Goal: Use online tool/utility: Use online tool/utility

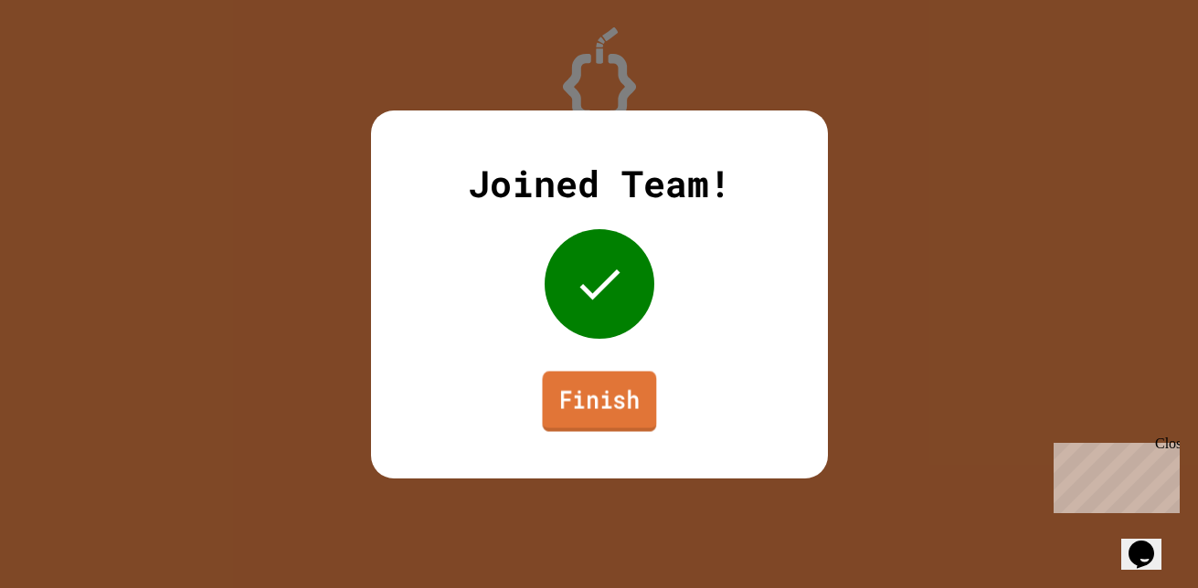
click at [560, 427] on link "Finish" at bounding box center [599, 401] width 114 height 60
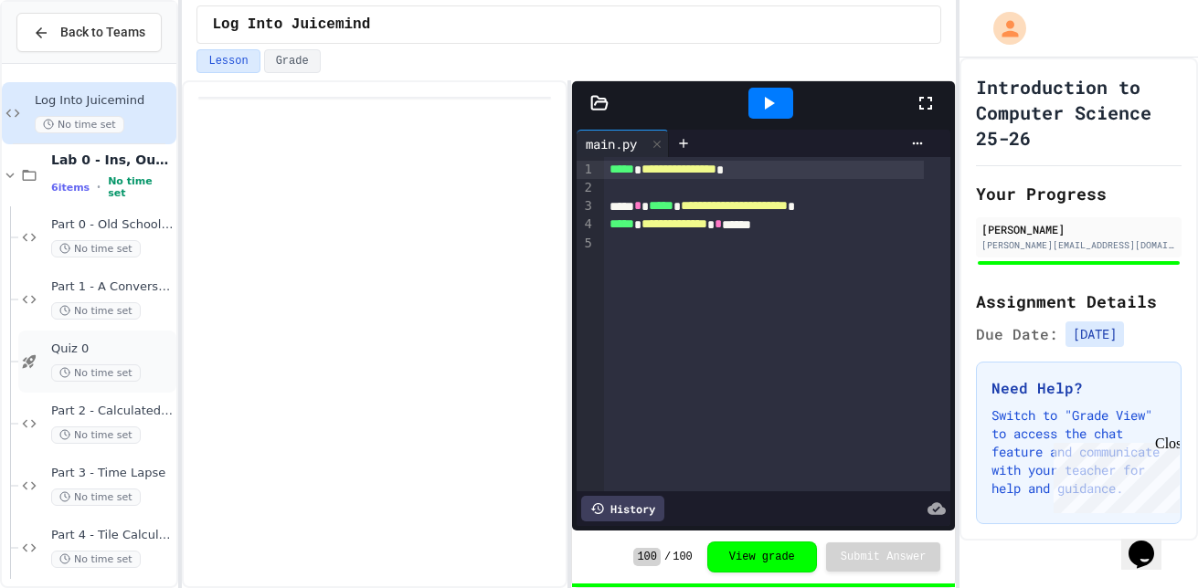
scroll to position [11, 0]
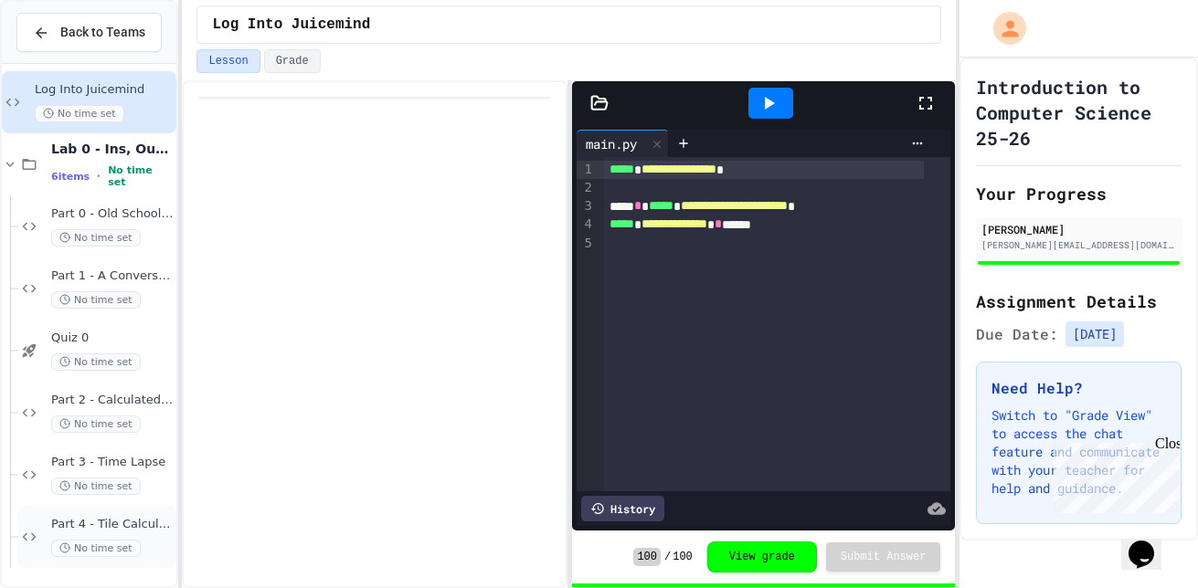
click at [82, 515] on div "Part 4 - Tile Calculator No time set" at bounding box center [97, 537] width 158 height 62
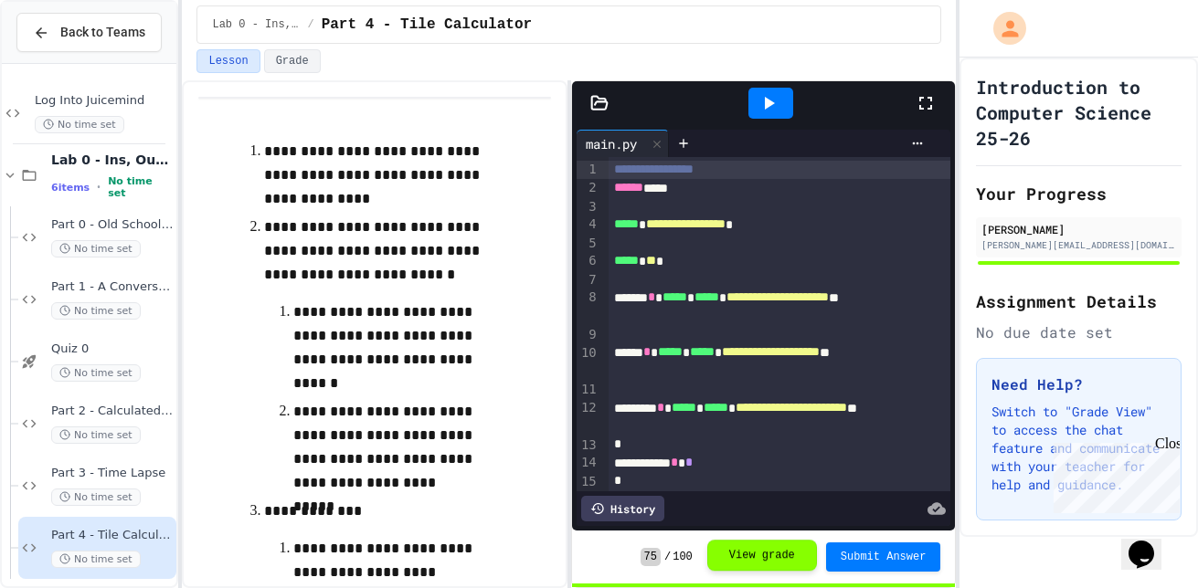
click at [735, 549] on button "View grade" at bounding box center [762, 555] width 110 height 31
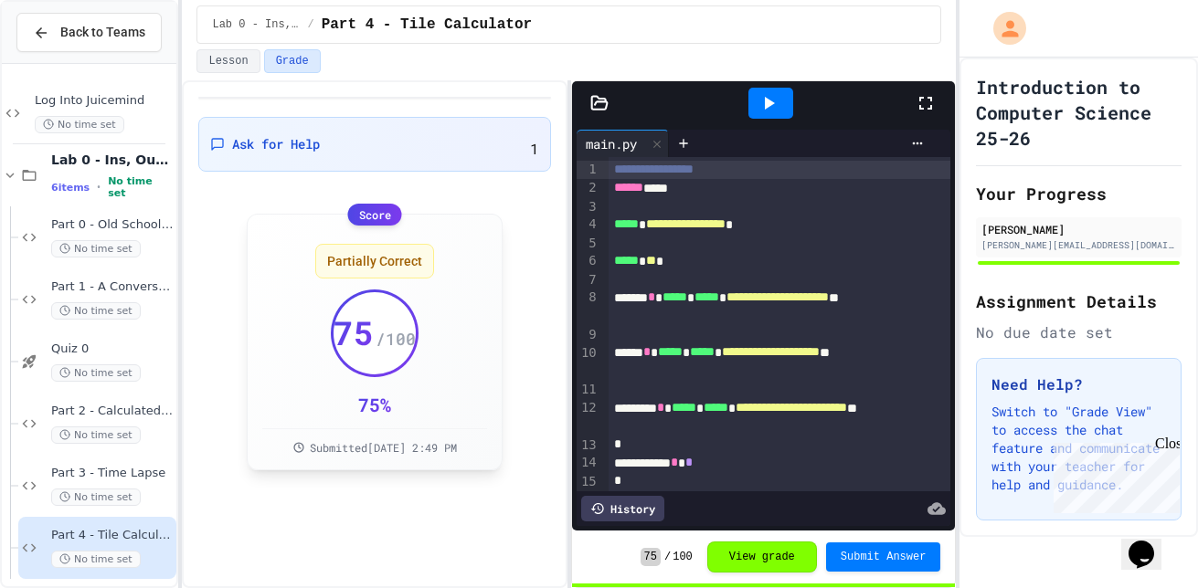
click at [382, 252] on span "Partially Correct" at bounding box center [374, 261] width 95 height 18
click at [432, 229] on div "Partially Correct 75 / 100 75 % Submitted Sep 25, 2025, 2:49 PM" at bounding box center [374, 342] width 225 height 226
click at [1168, 447] on div "Close" at bounding box center [1166, 447] width 23 height 23
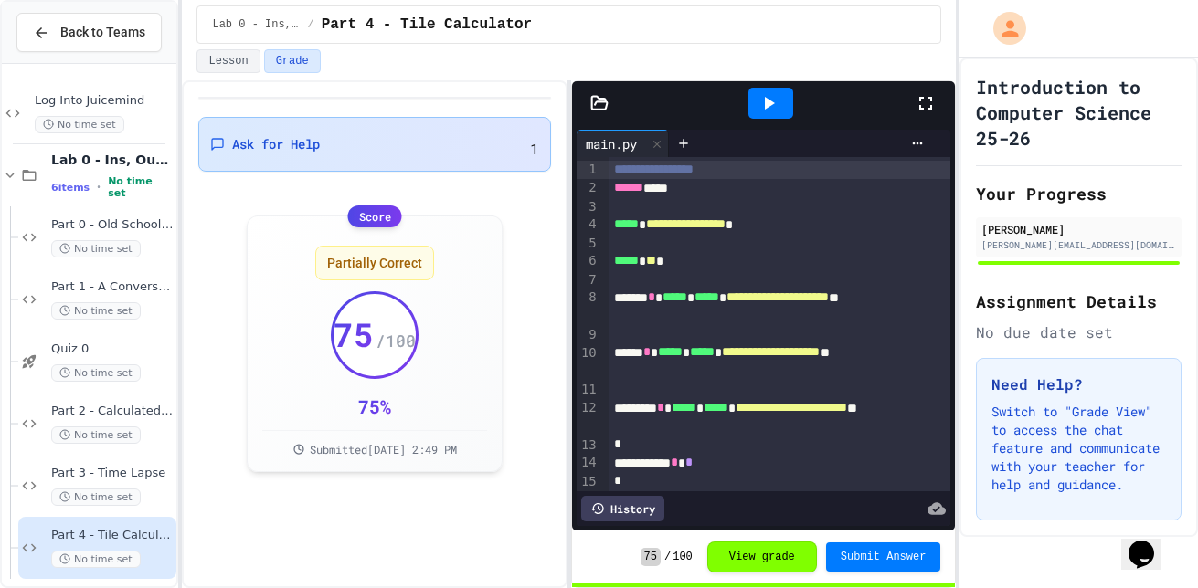
click at [468, 128] on div "Ask for Help 1" at bounding box center [374, 144] width 352 height 55
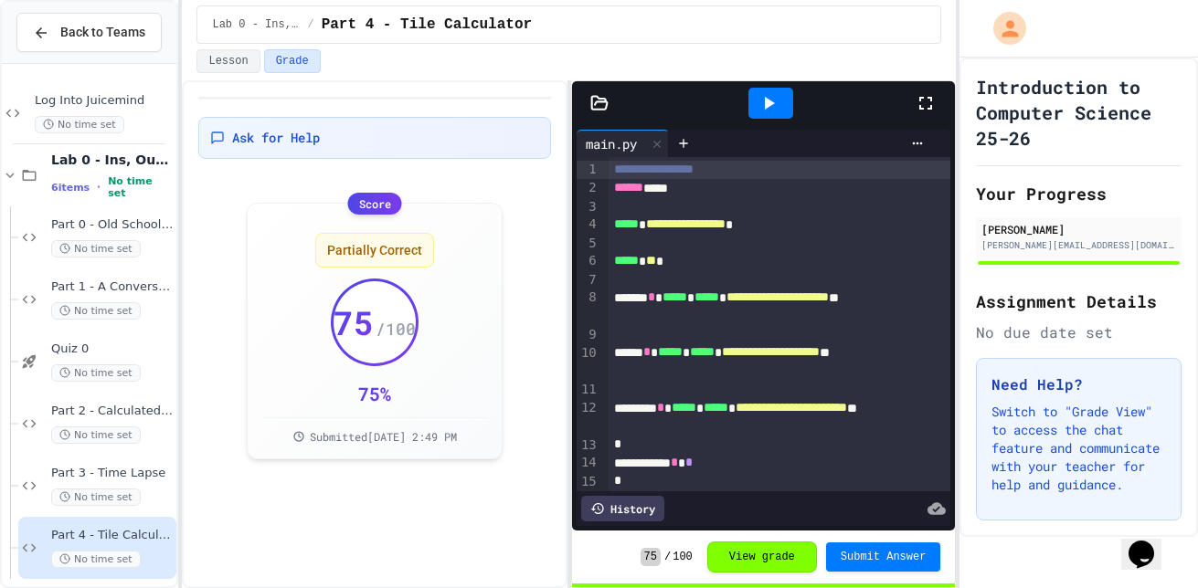
click at [117, 484] on div "Part 3 - Time Lapse No time set" at bounding box center [112, 486] width 122 height 40
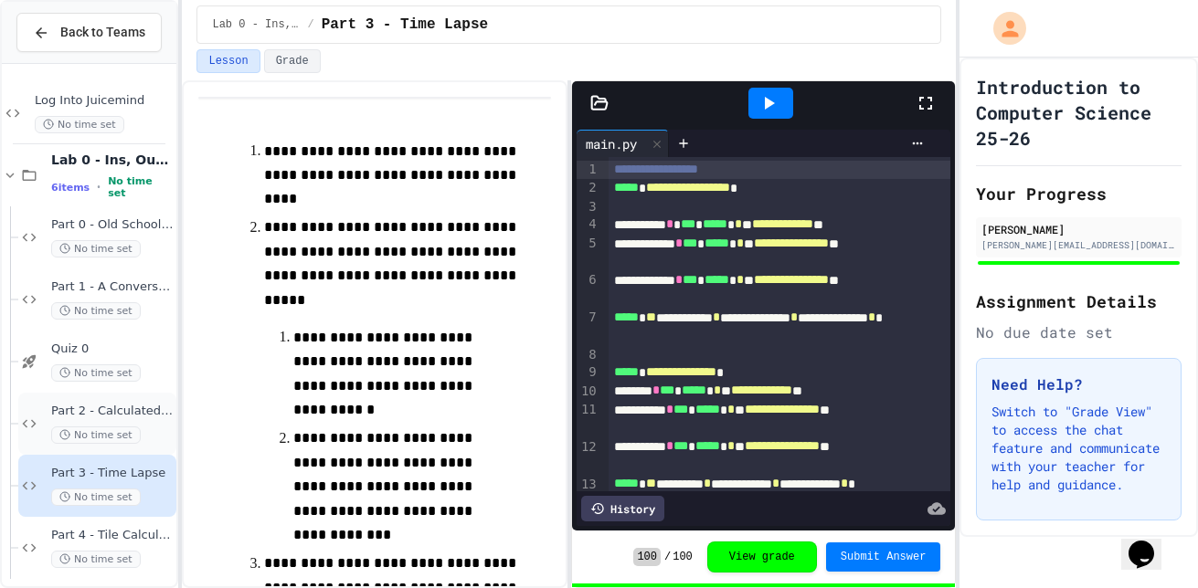
click at [138, 416] on span "Part 2 - Calculated Rectangle" at bounding box center [112, 412] width 122 height 16
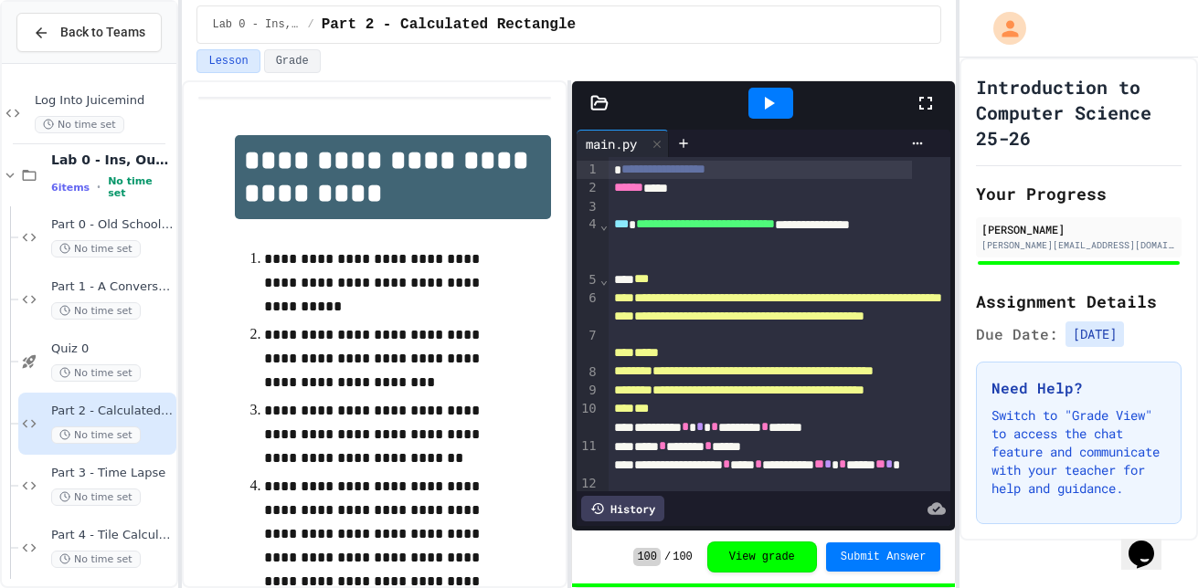
click at [133, 5] on div "Back to Teams" at bounding box center [89, 33] width 174 height 62
click at [128, 26] on span "Back to Teams" at bounding box center [102, 32] width 85 height 19
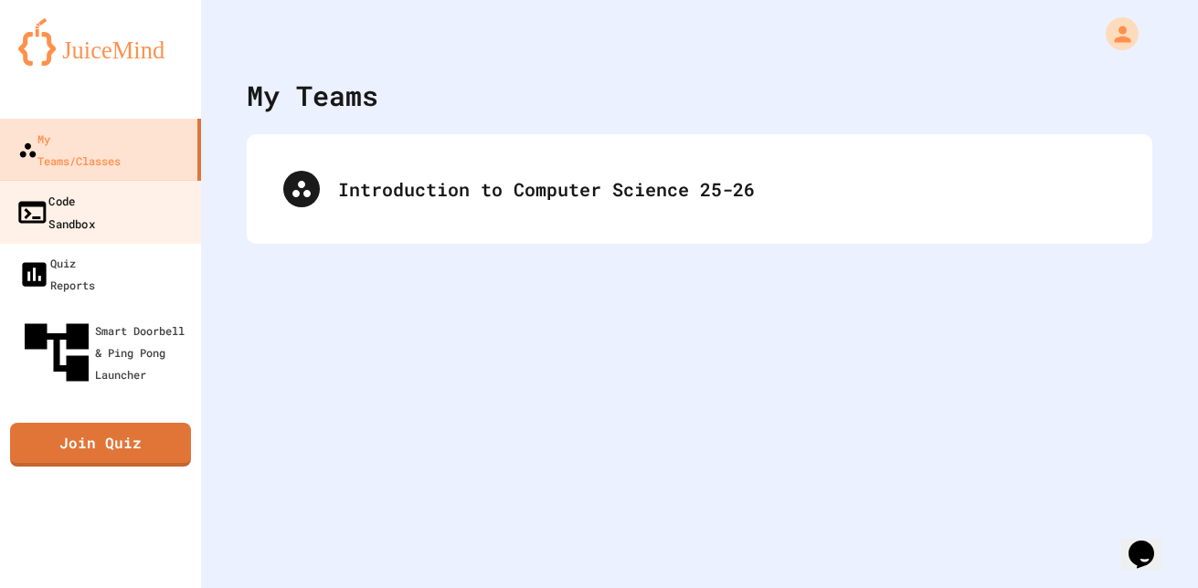
click at [153, 187] on link "Code Sandbox" at bounding box center [100, 212] width 207 height 64
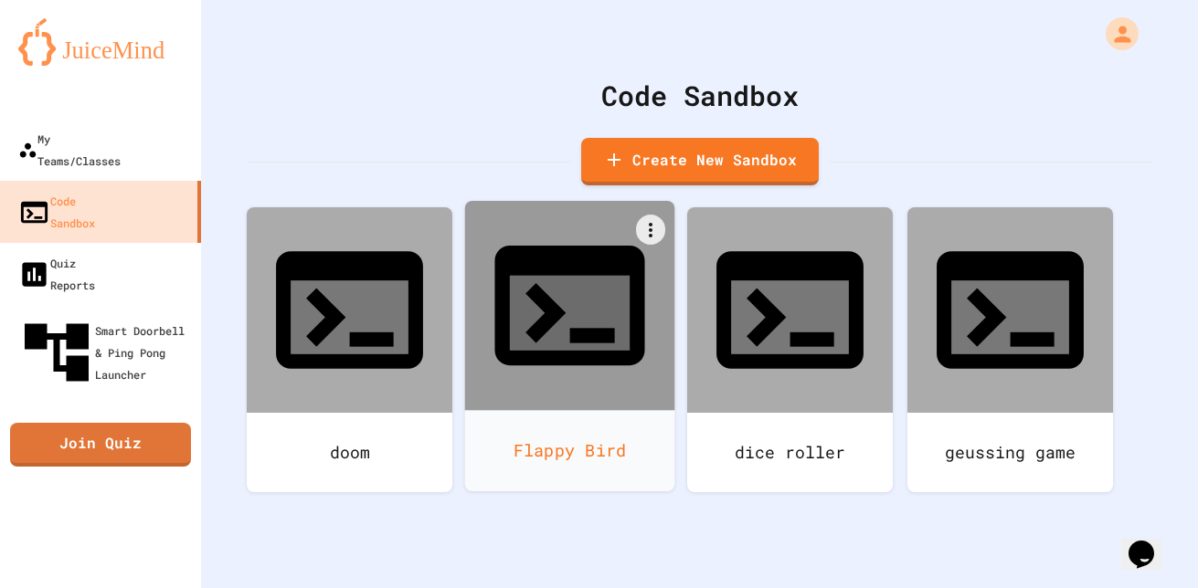
click at [611, 283] on icon at bounding box center [570, 306] width 180 height 180
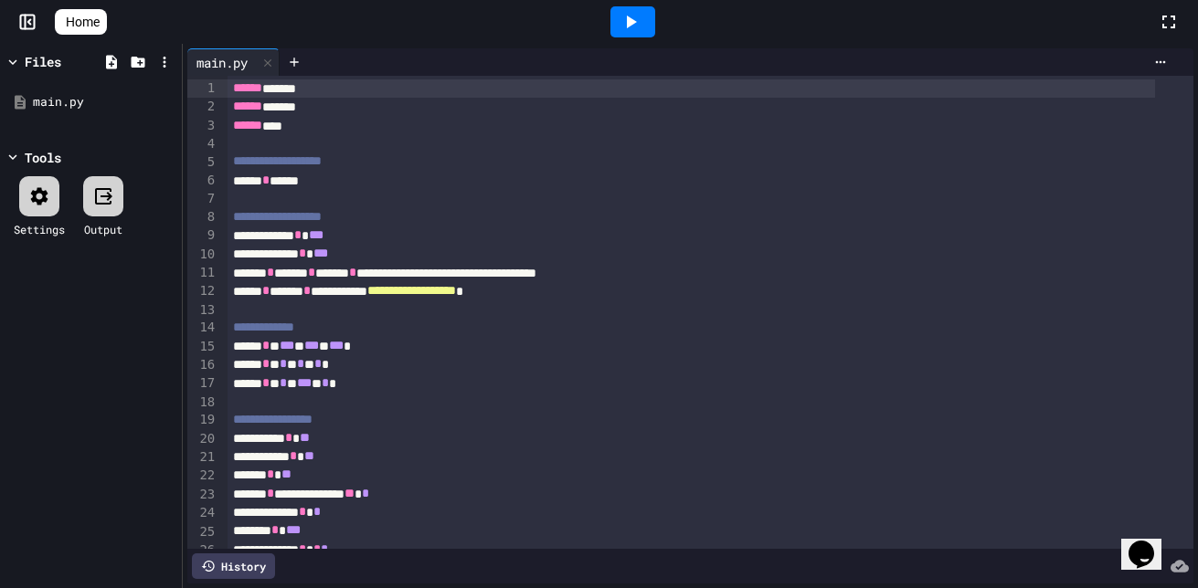
click at [655, 33] on div at bounding box center [632, 21] width 45 height 31
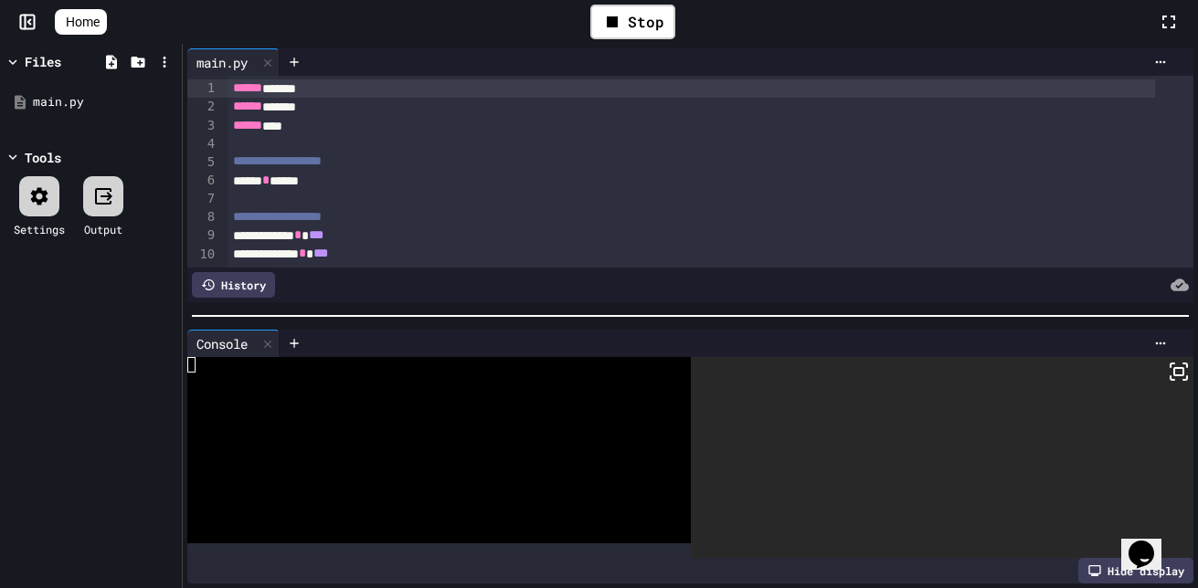
click at [1143, 383] on div at bounding box center [942, 457] width 503 height 201
click at [1168, 367] on icon at bounding box center [1179, 372] width 22 height 22
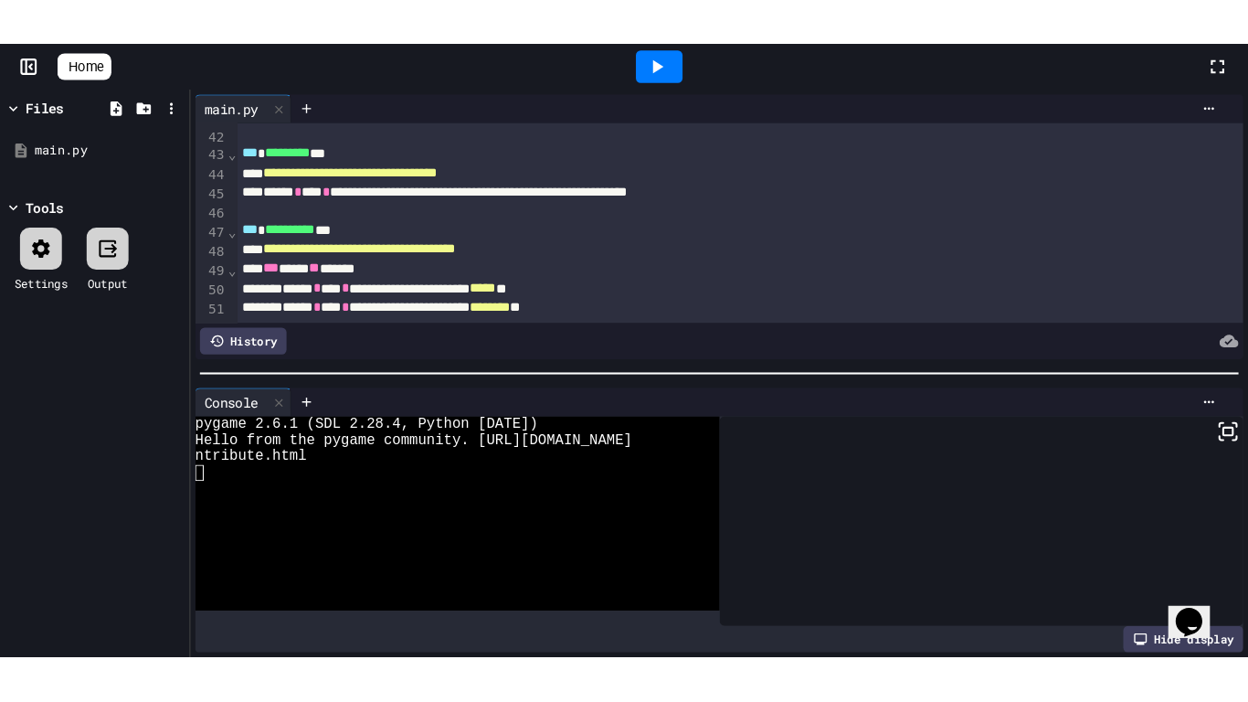
scroll to position [759, 0]
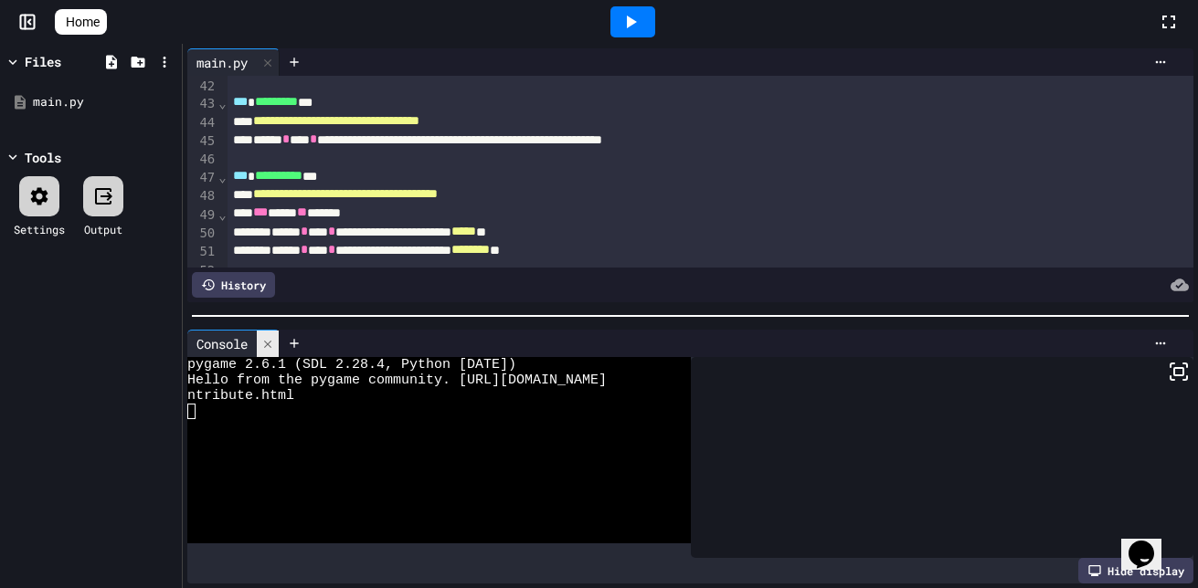
click at [277, 333] on div at bounding box center [268, 344] width 22 height 26
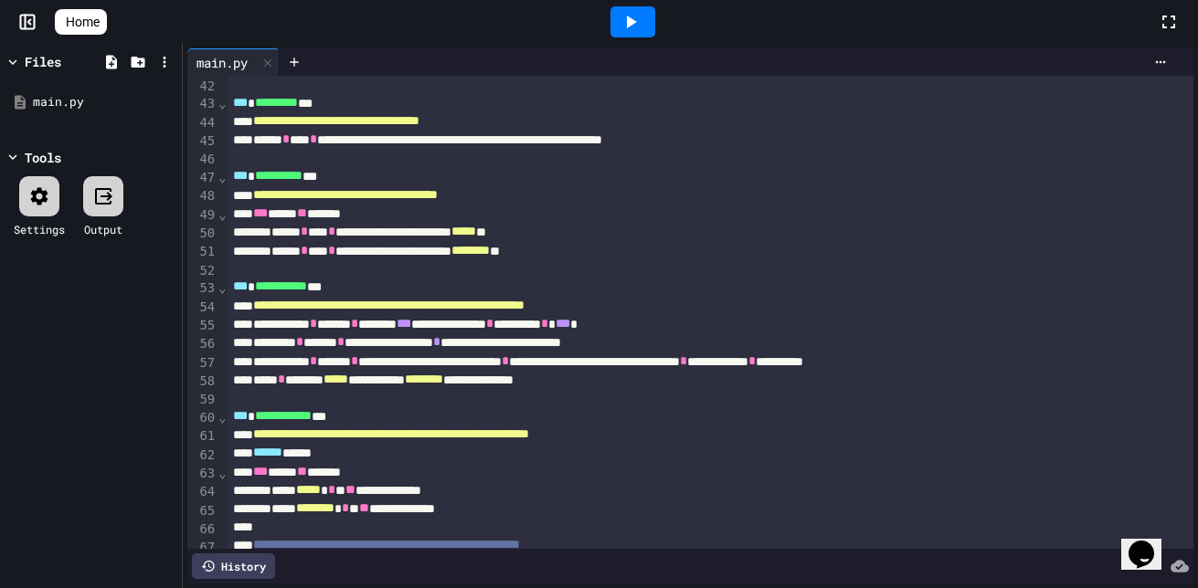
click at [1168, 23] on icon at bounding box center [1168, 22] width 22 height 22
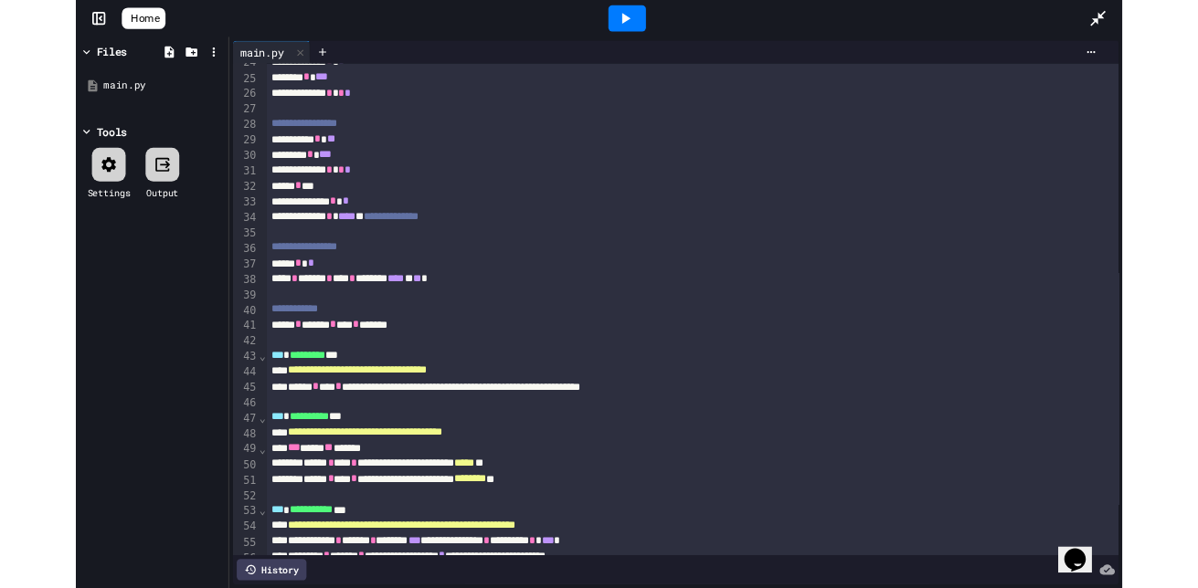
scroll to position [436, 0]
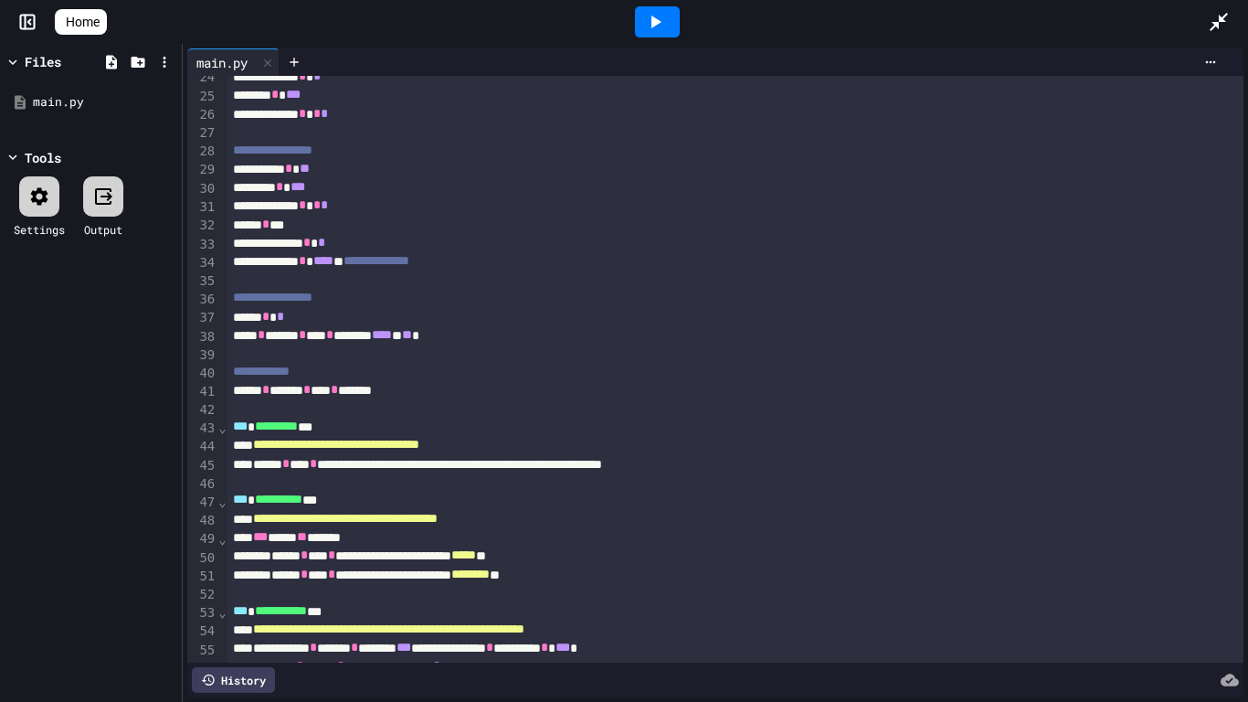
click at [676, 21] on div at bounding box center [657, 21] width 45 height 31
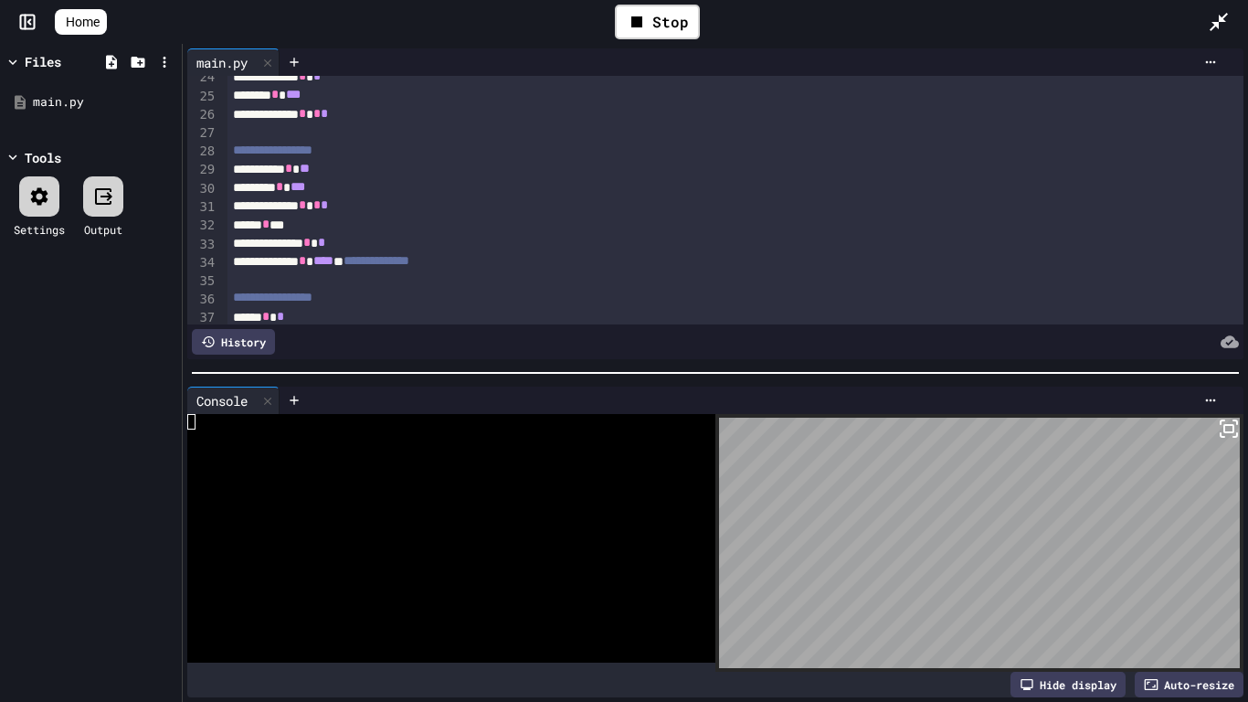
click at [1197, 417] on icon at bounding box center [1229, 428] width 22 height 22
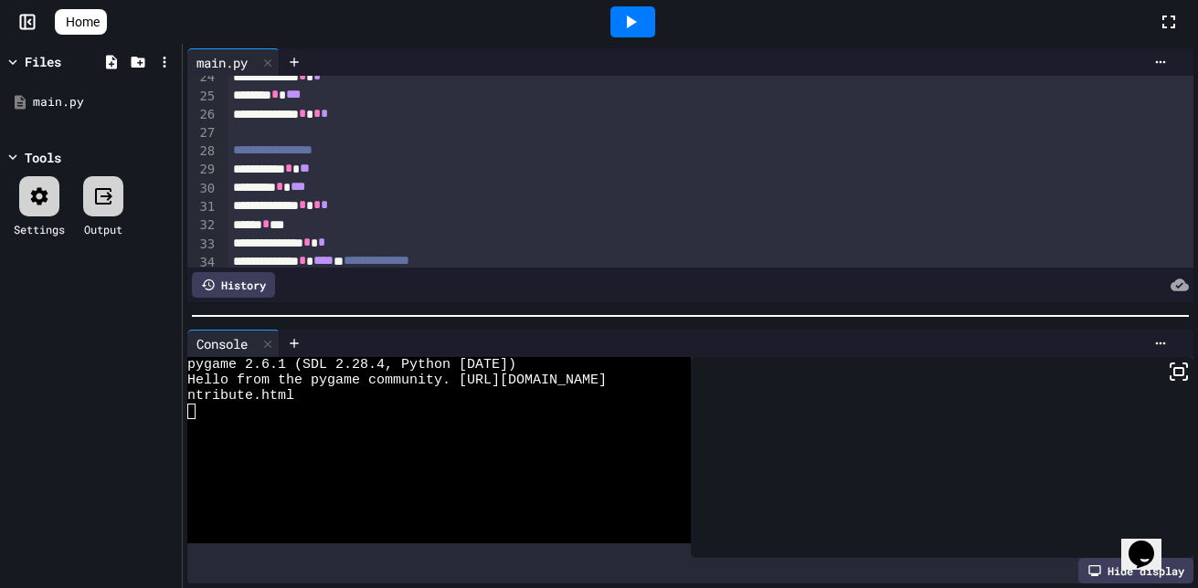
click at [80, 27] on link "Home" at bounding box center [81, 22] width 52 height 26
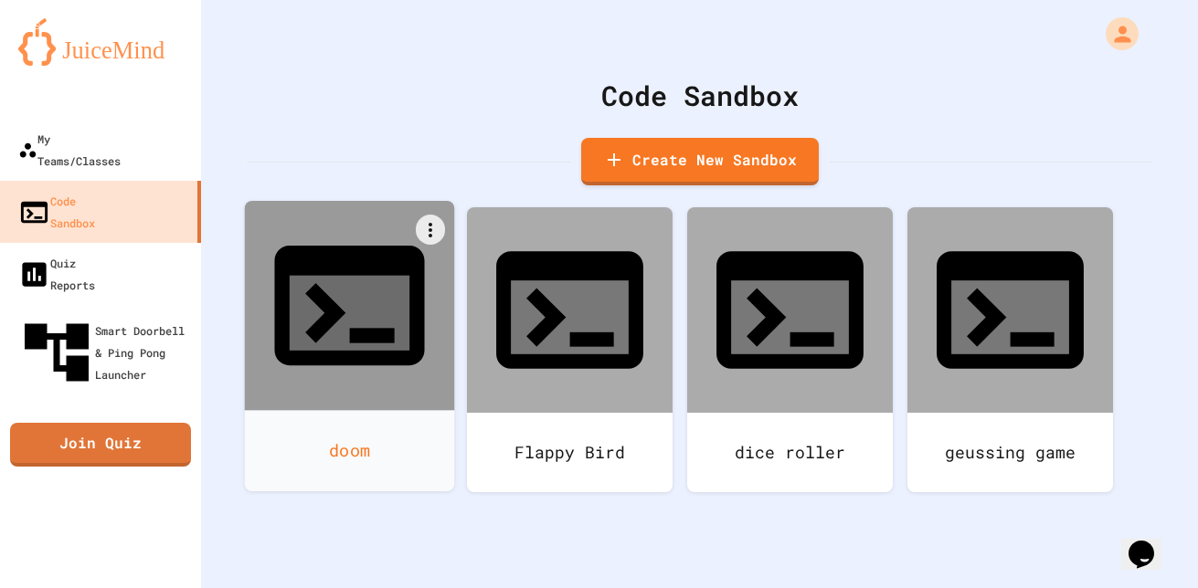
click at [333, 302] on div at bounding box center [350, 306] width 210 height 210
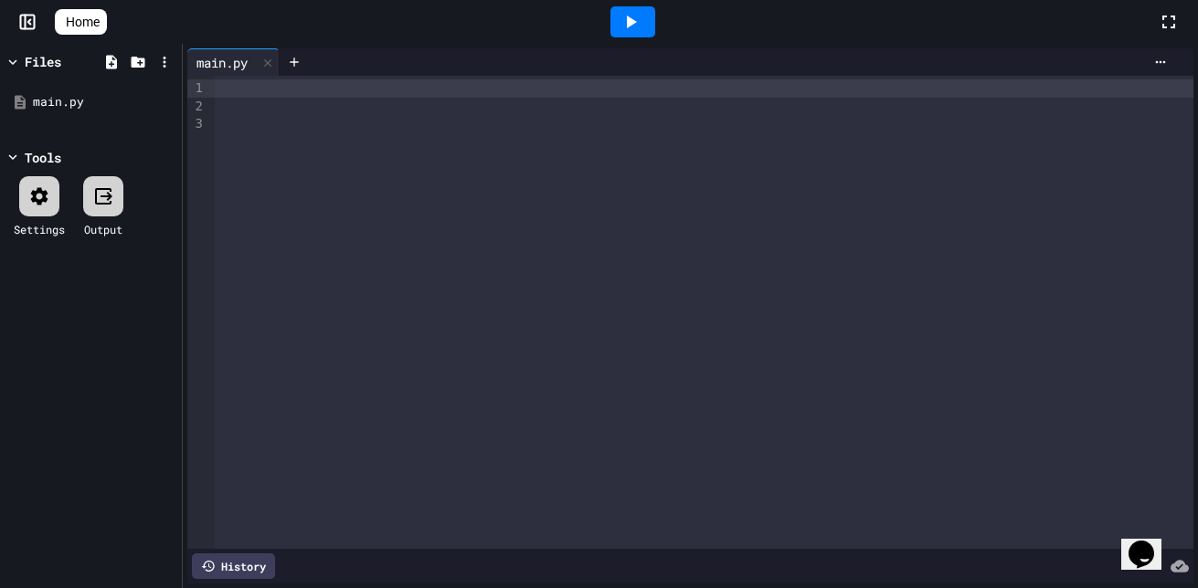
click at [311, 90] on div at bounding box center [704, 88] width 978 height 18
click at [274, 65] on icon at bounding box center [267, 63] width 13 height 13
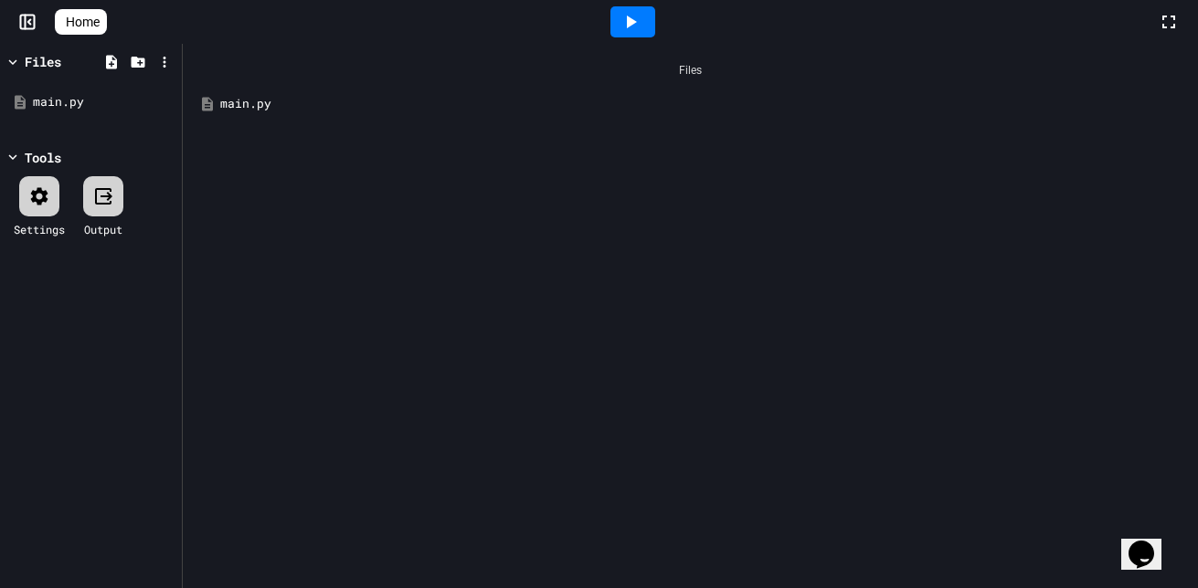
click at [223, 93] on div "main.py" at bounding box center [690, 104] width 997 height 33
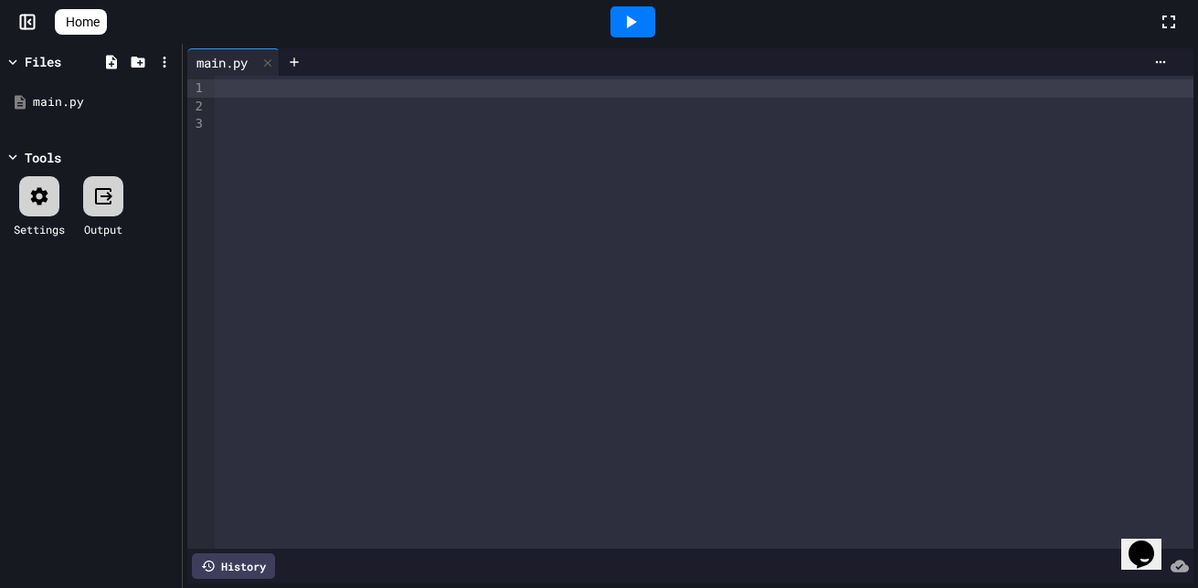
click at [650, 14] on div at bounding box center [632, 21] width 45 height 31
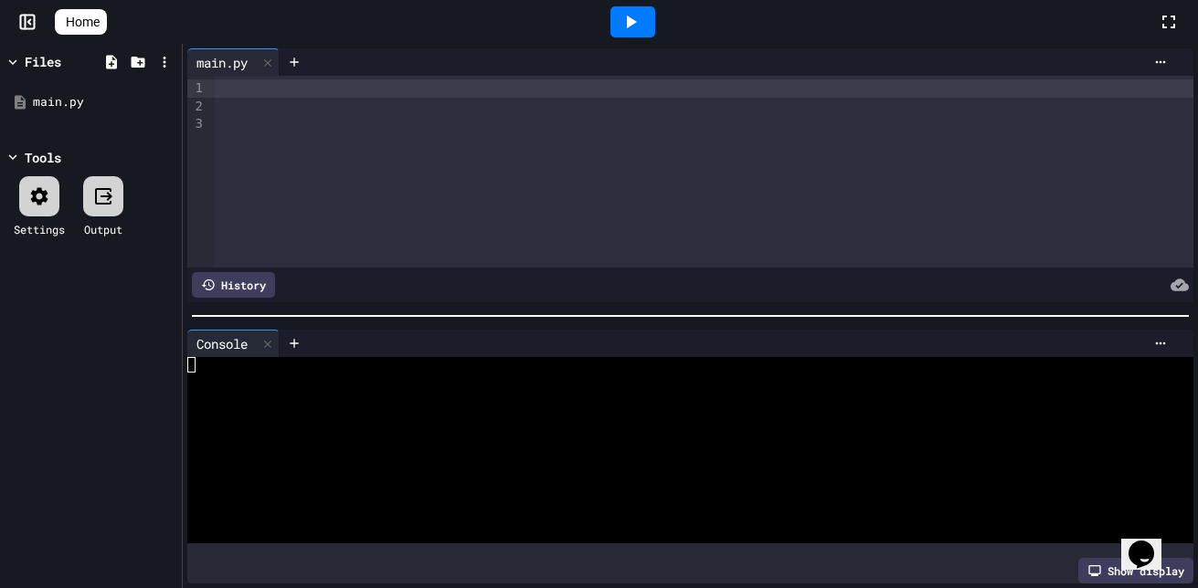
click at [24, 13] on icon at bounding box center [27, 22] width 18 height 18
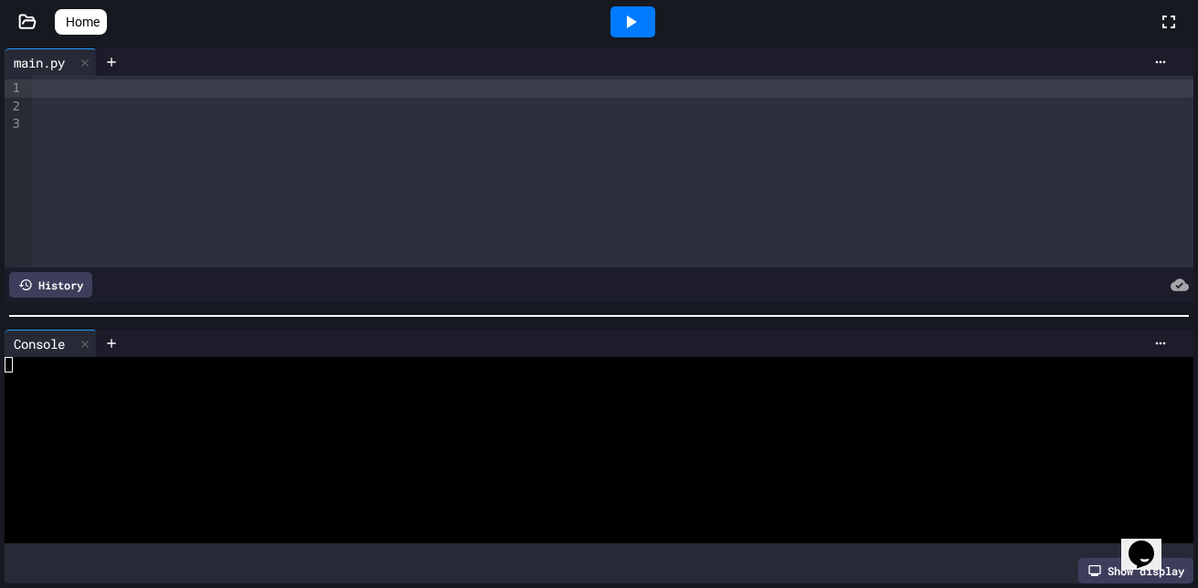
click at [59, 26] on link "Home" at bounding box center [81, 22] width 52 height 26
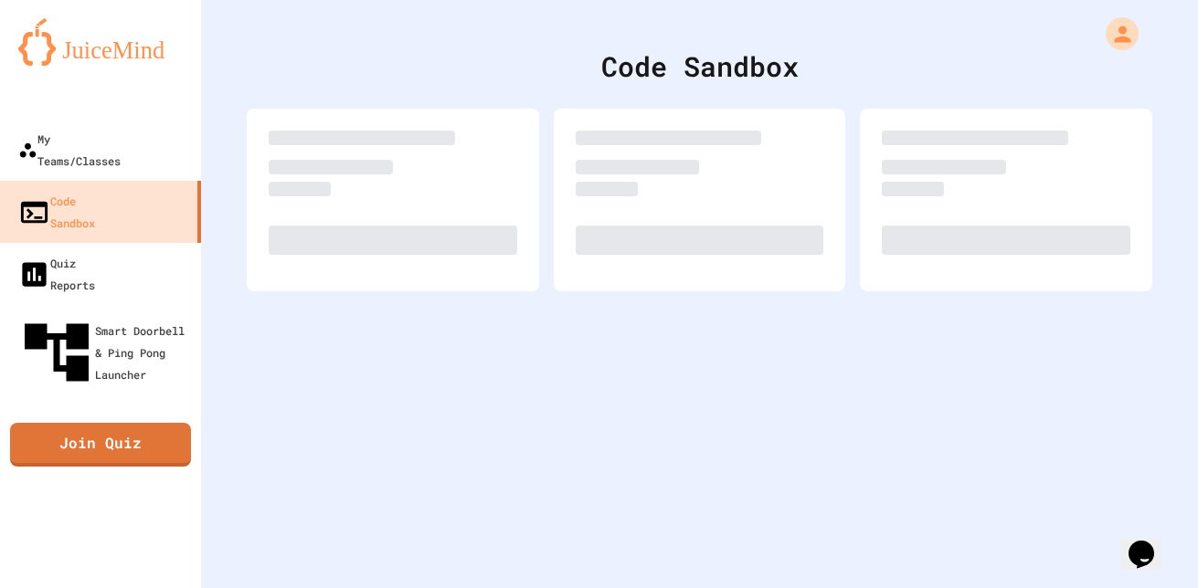
click at [59, 26] on img at bounding box center [100, 42] width 164 height 48
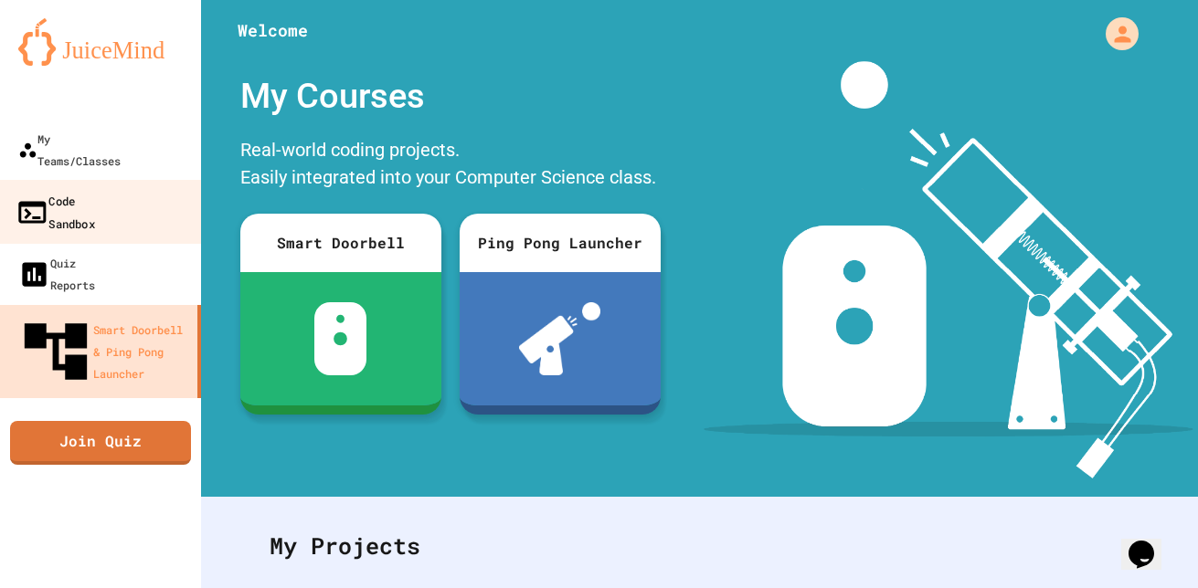
click at [95, 189] on div "Code Sandbox" at bounding box center [55, 211] width 79 height 45
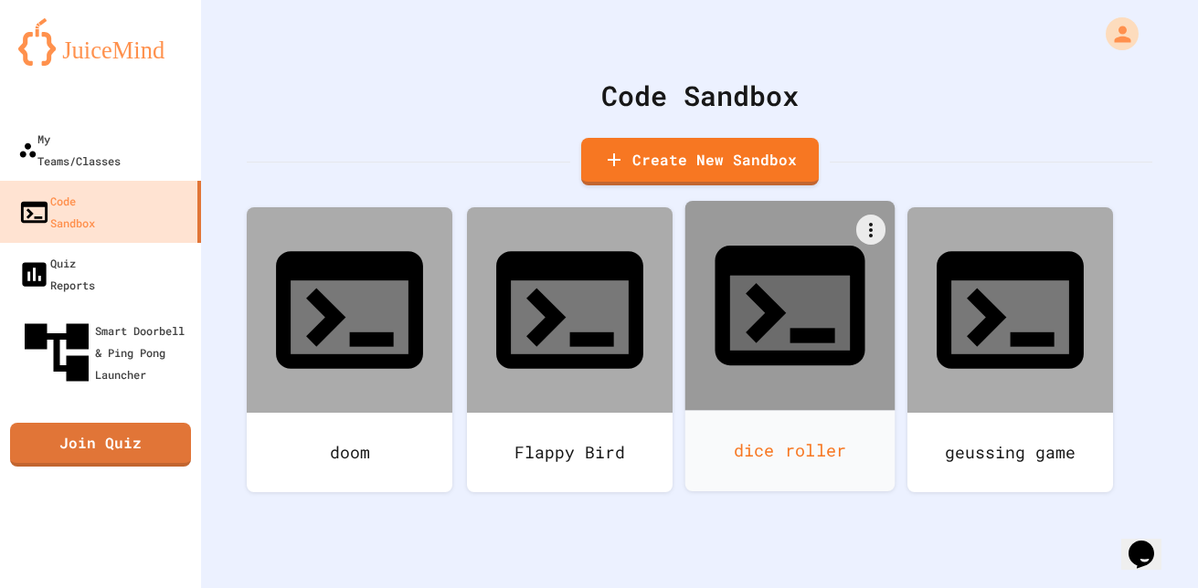
click at [856, 410] on div "dice roller" at bounding box center [790, 450] width 210 height 81
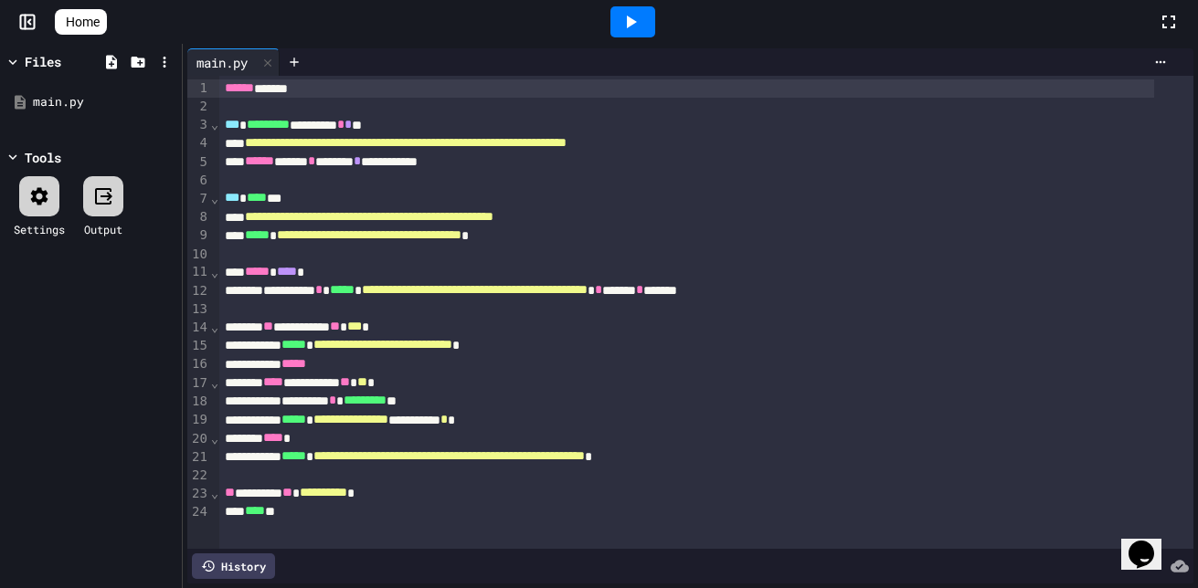
scroll to position [5, 0]
click at [100, 21] on span "Home" at bounding box center [83, 22] width 34 height 18
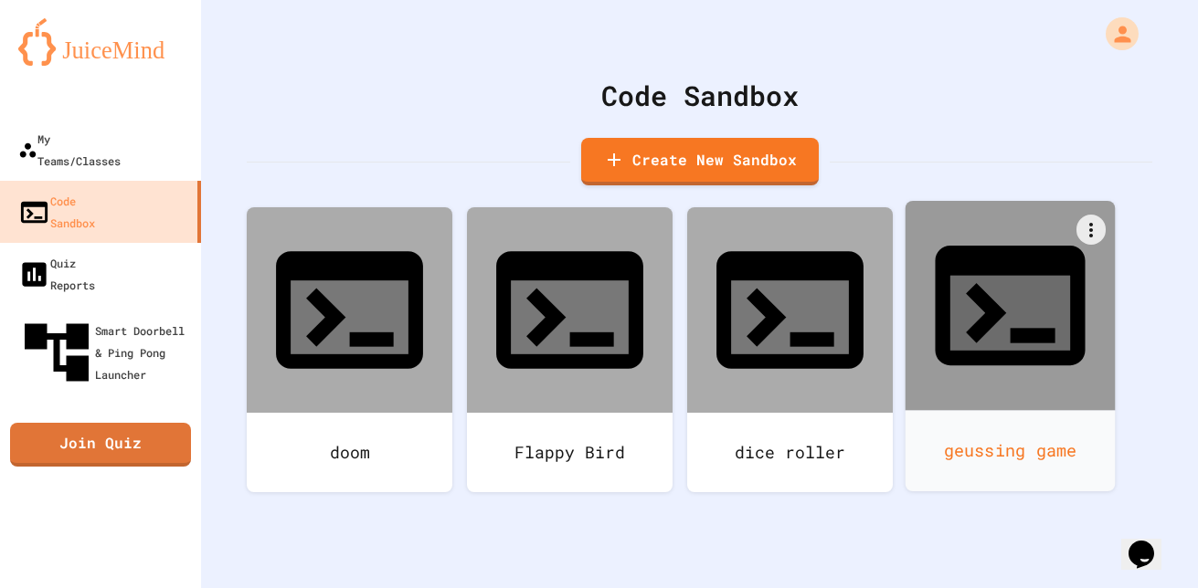
click at [1002, 410] on div "geussing game" at bounding box center [1010, 450] width 210 height 81
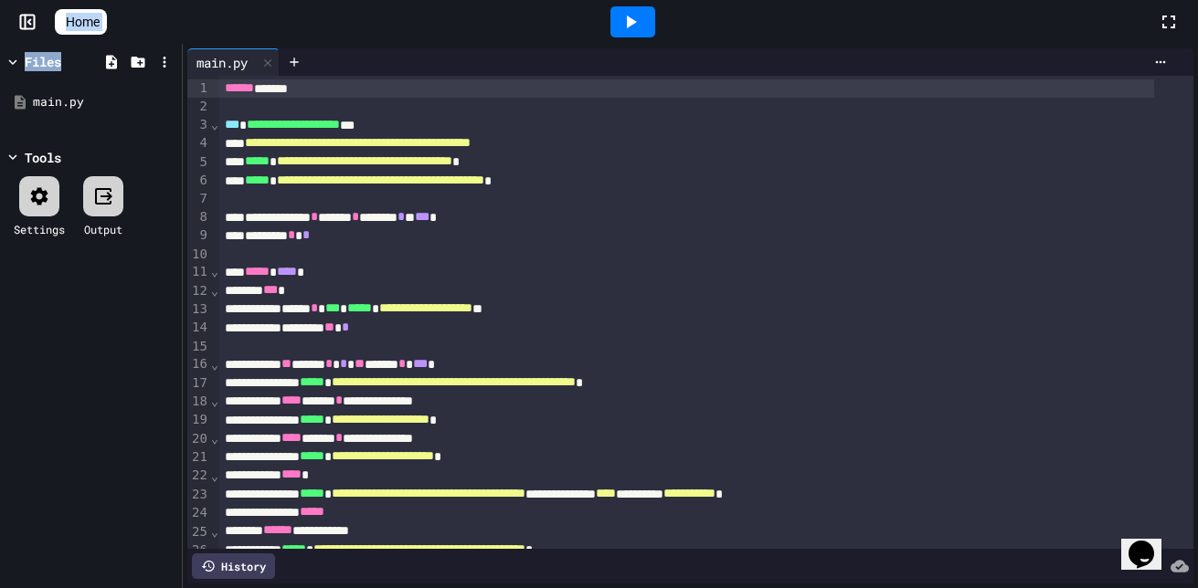
click at [655, 23] on div at bounding box center [632, 21] width 45 height 31
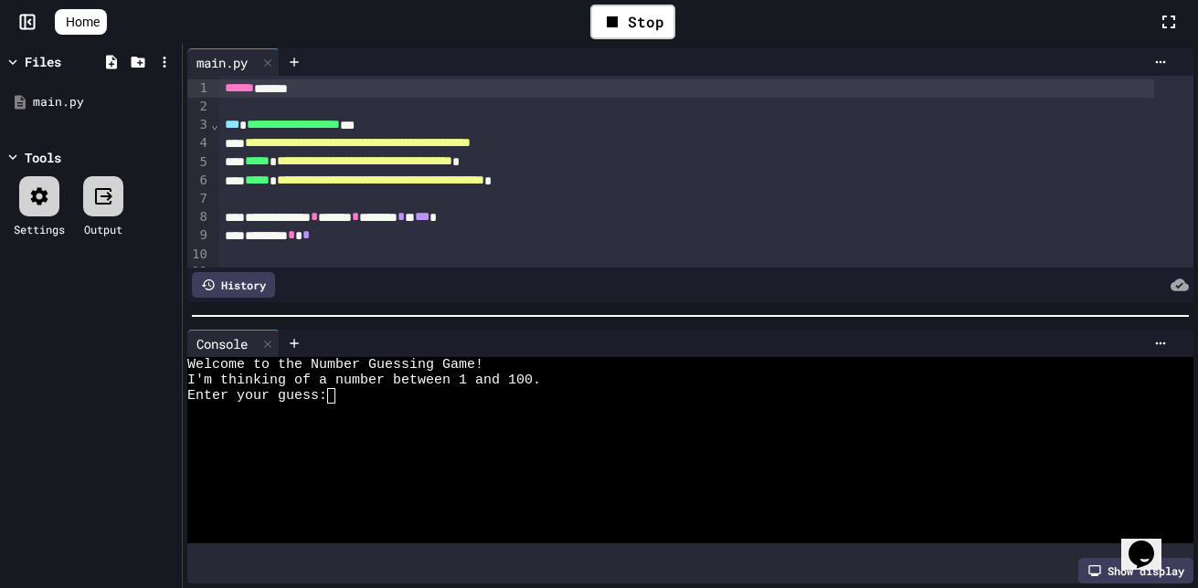
click at [335, 404] on div at bounding box center [676, 412] width 978 height 16
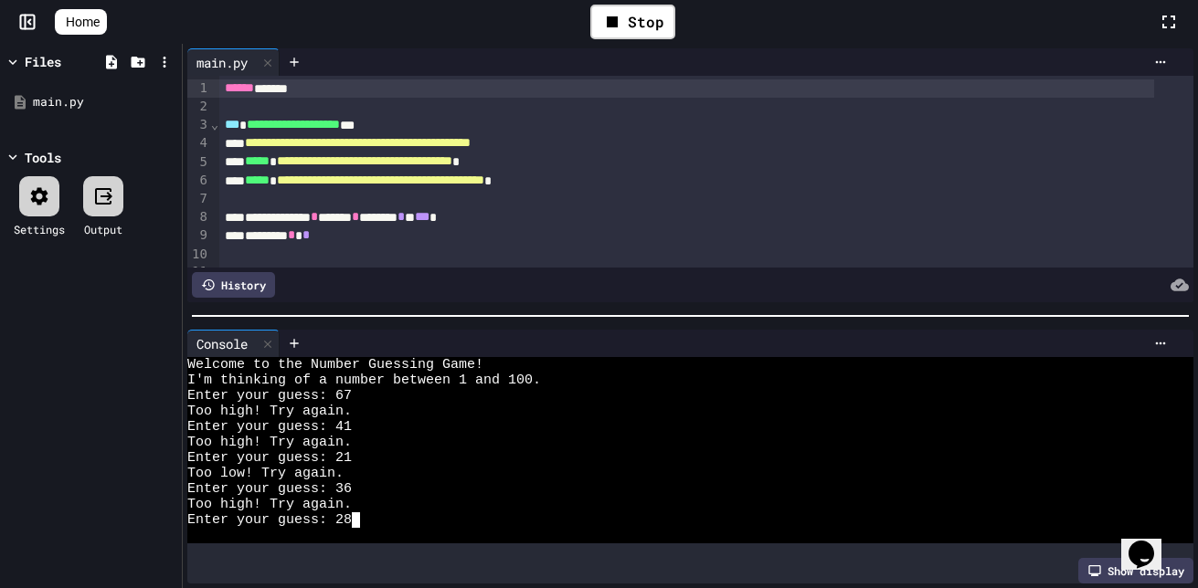
scroll to position [16, 0]
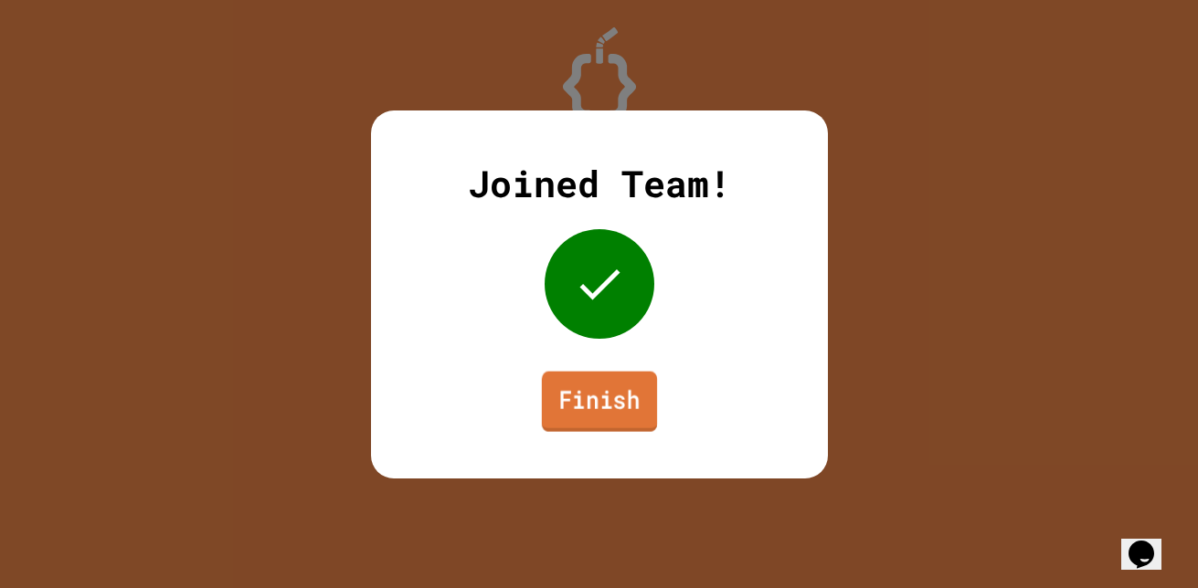
click at [584, 380] on link "Finish" at bounding box center [598, 401] width 115 height 60
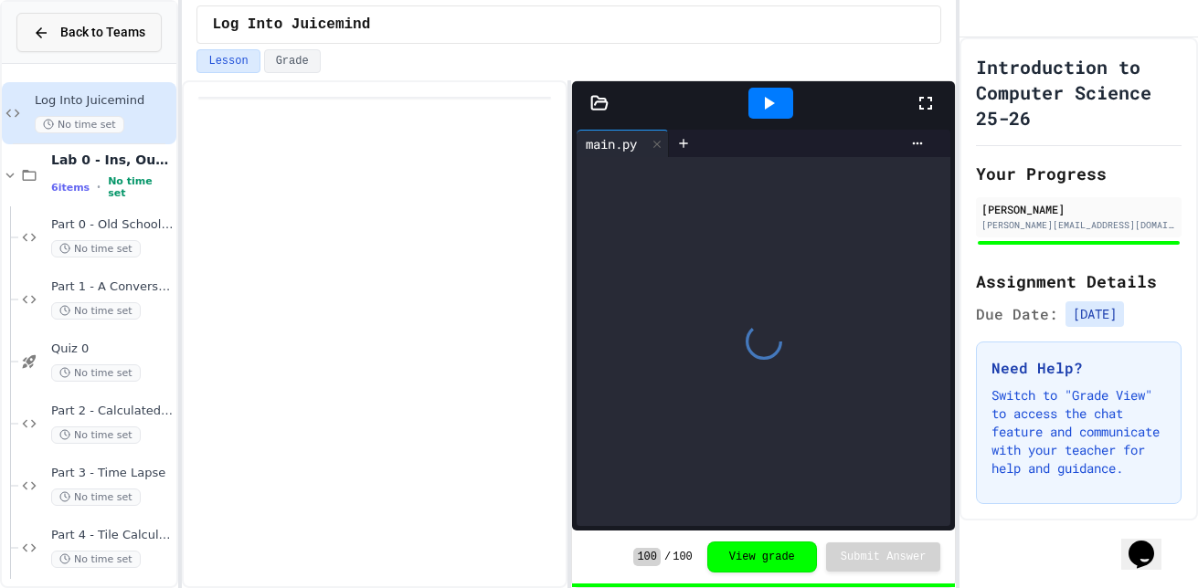
click at [45, 38] on icon at bounding box center [41, 33] width 16 height 16
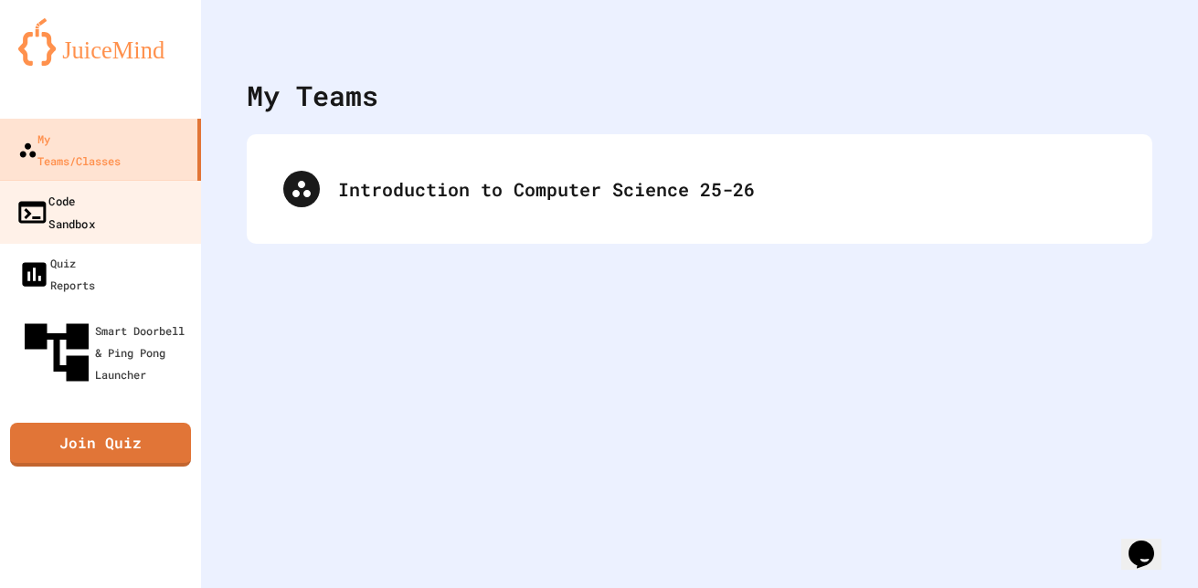
click at [152, 180] on link "Code Sandbox" at bounding box center [100, 212] width 207 height 64
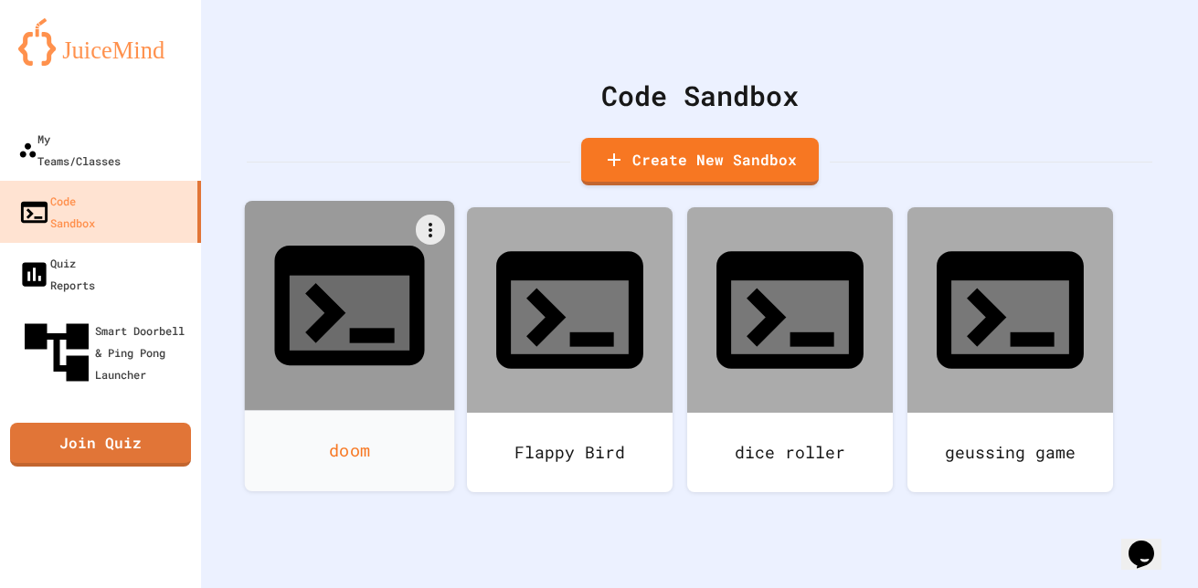
click at [353, 295] on icon at bounding box center [349, 306] width 180 height 180
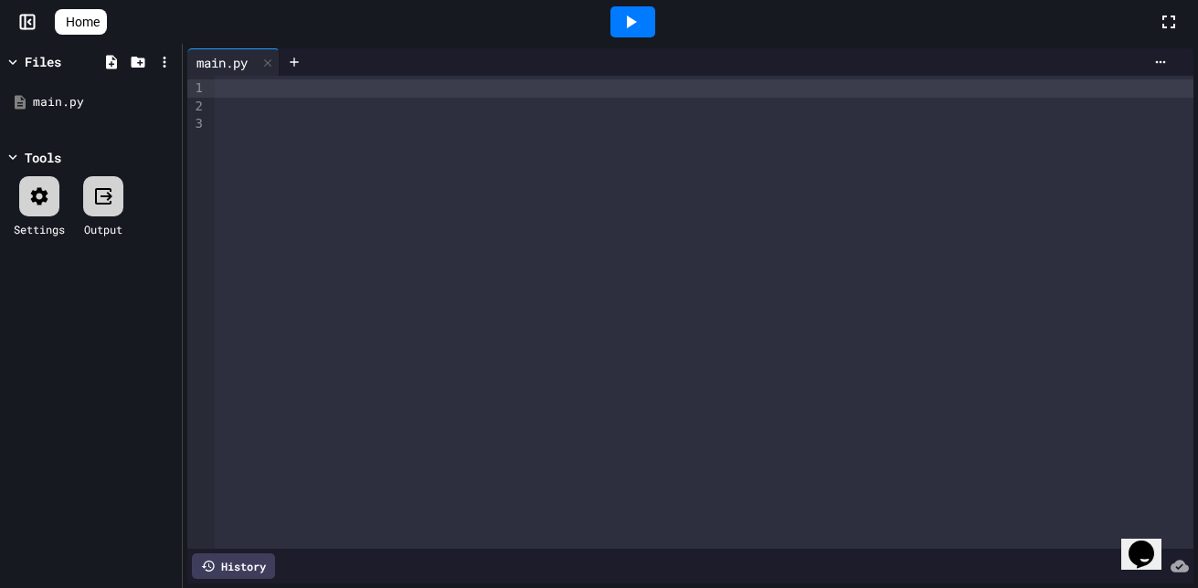
click at [407, 95] on div at bounding box center [704, 88] width 978 height 18
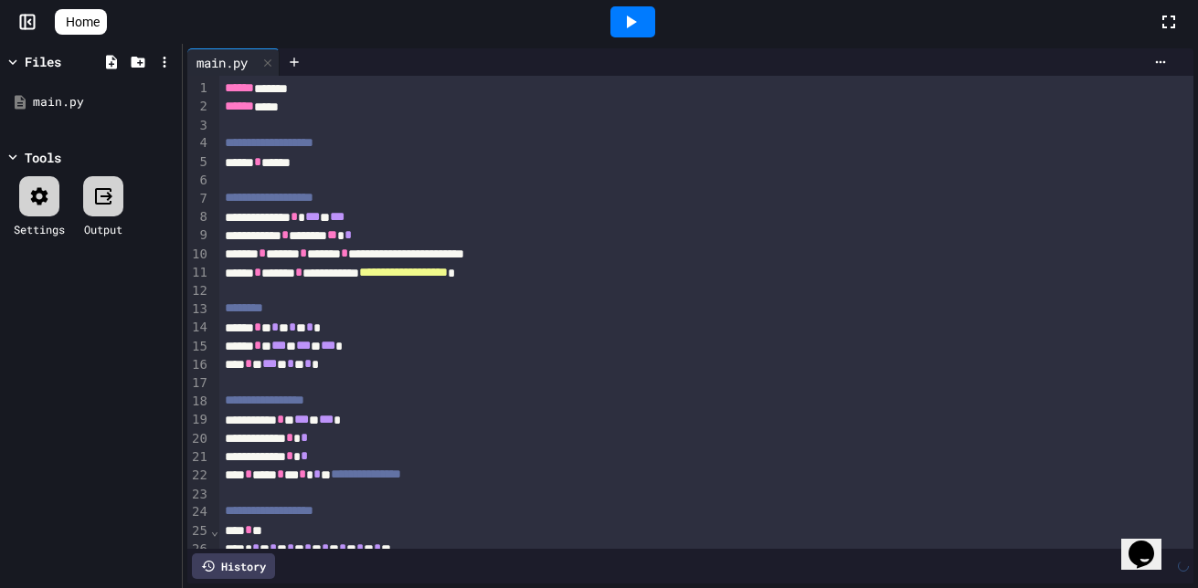
scroll to position [1093, 0]
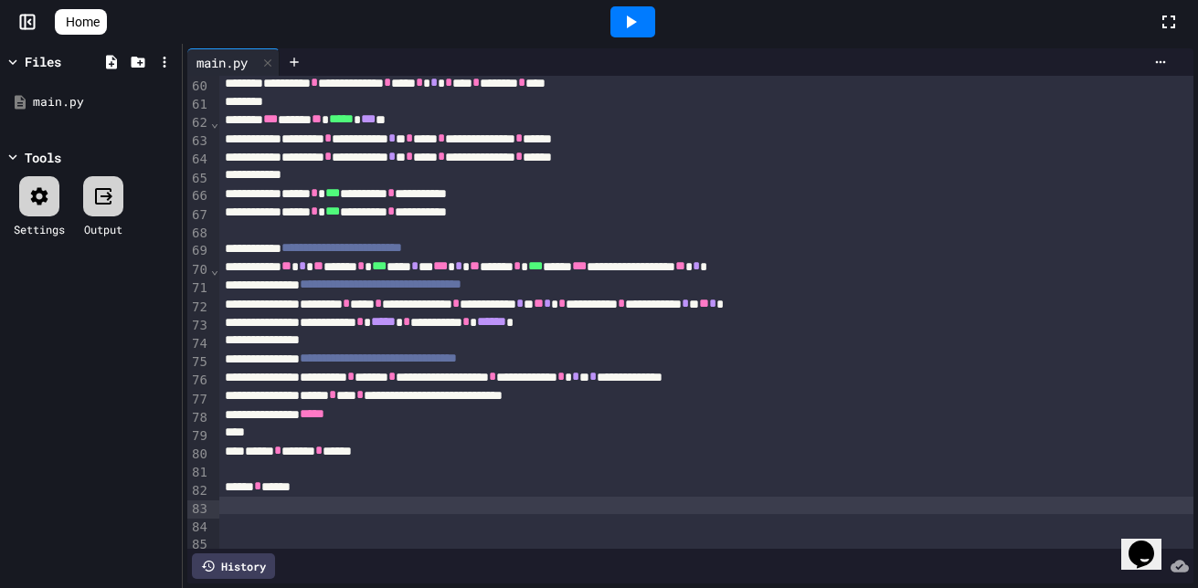
click at [641, 30] on icon at bounding box center [630, 22] width 22 height 22
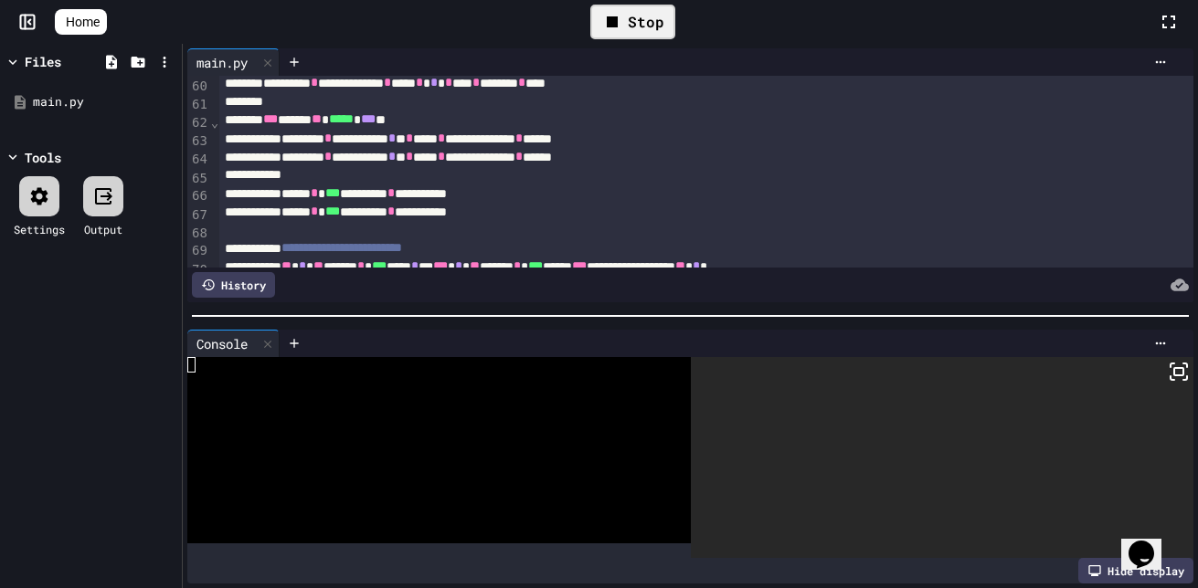
click at [1168, 363] on icon at bounding box center [1179, 372] width 22 height 22
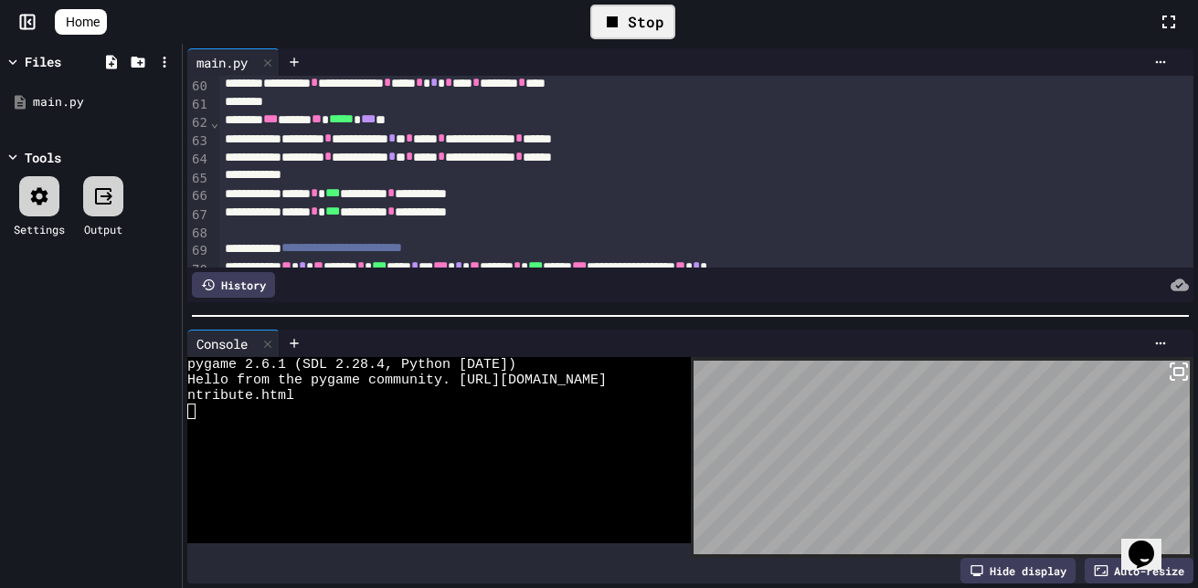
click at [1174, 368] on rect at bounding box center [1178, 371] width 9 height 7
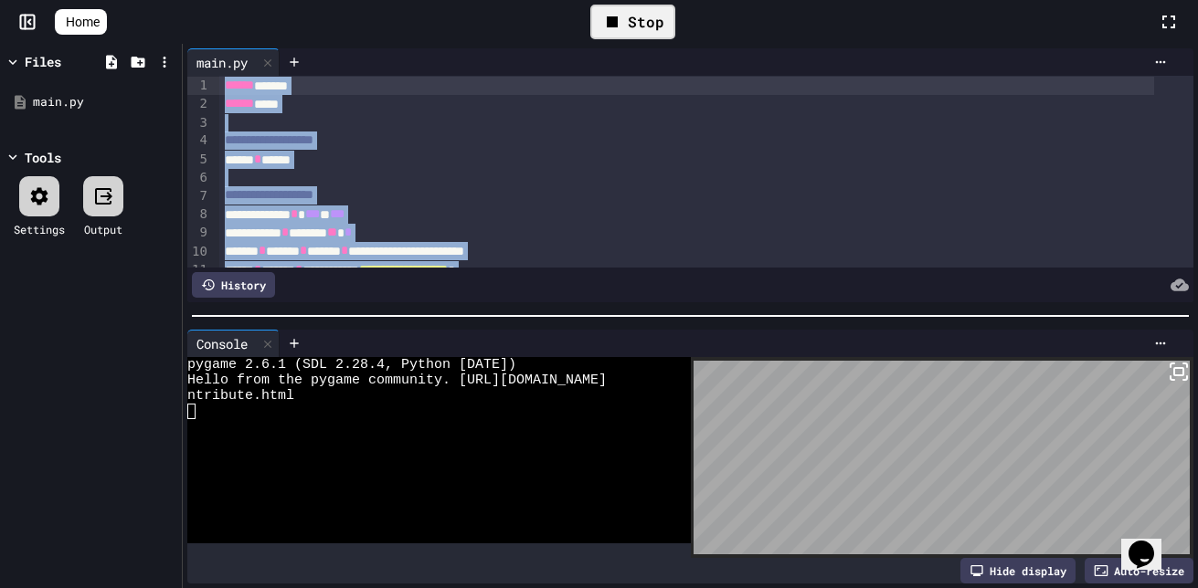
scroll to position [0, 0]
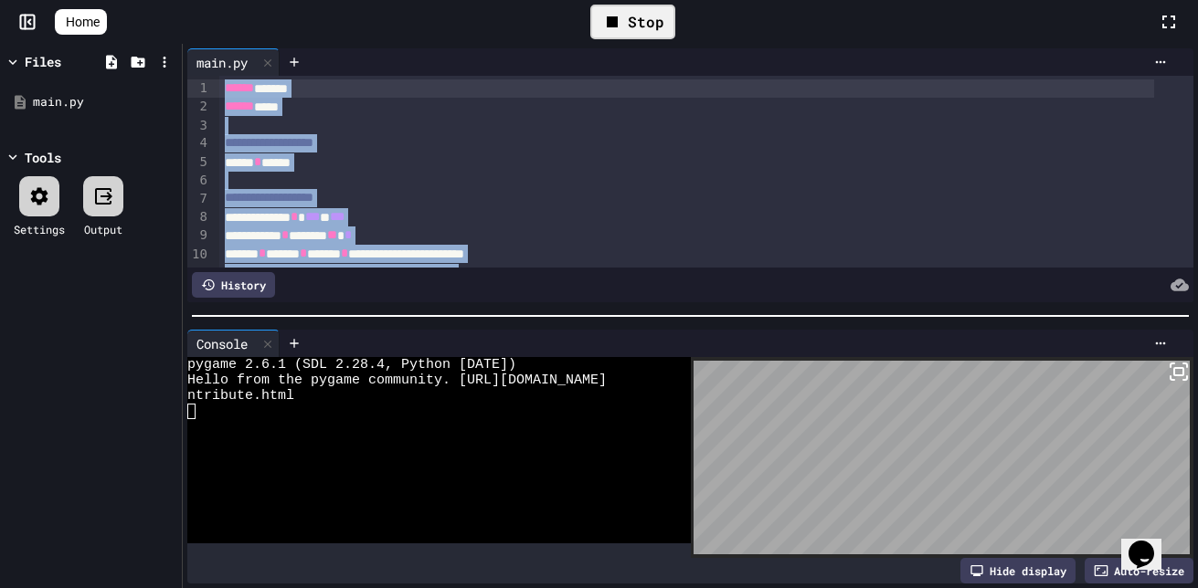
drag, startPoint x: 566, startPoint y: 210, endPoint x: 253, endPoint y: 48, distance: 352.6
click at [253, 48] on div "**********" at bounding box center [690, 175] width 1006 height 254
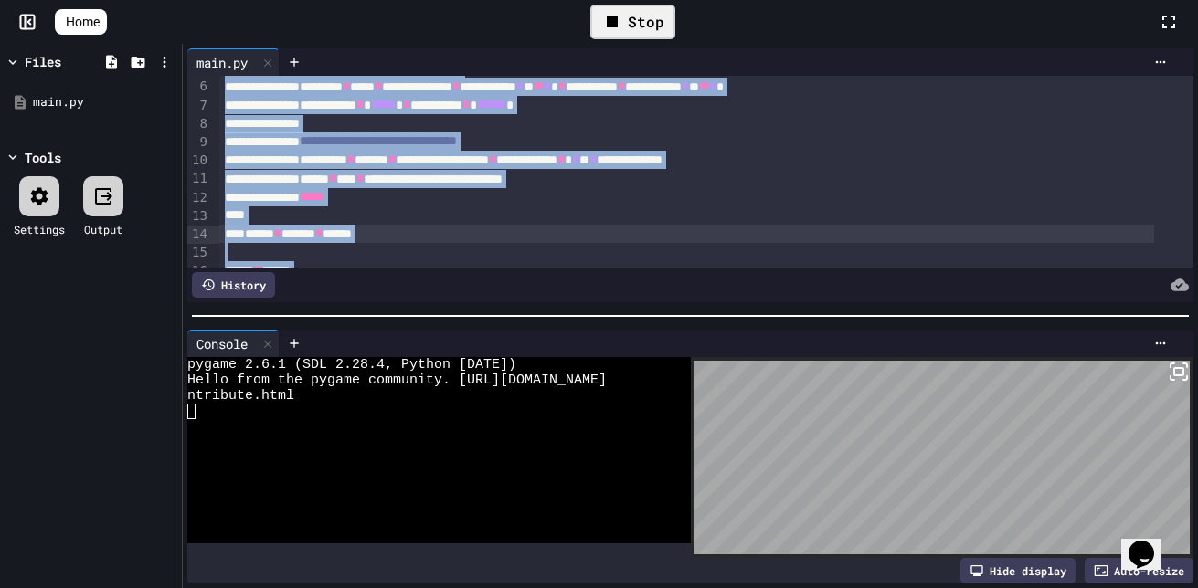
scroll to position [184, 0]
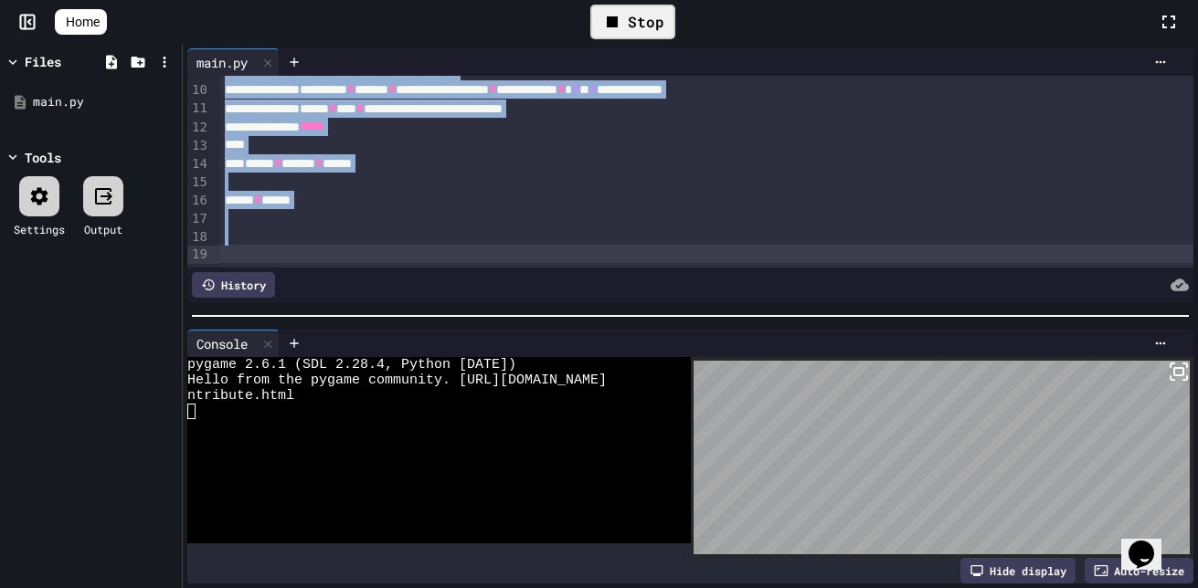
drag, startPoint x: 301, startPoint y: 127, endPoint x: 556, endPoint y: 312, distance: 316.0
click at [556, 312] on div "**********" at bounding box center [690, 316] width 1015 height 544
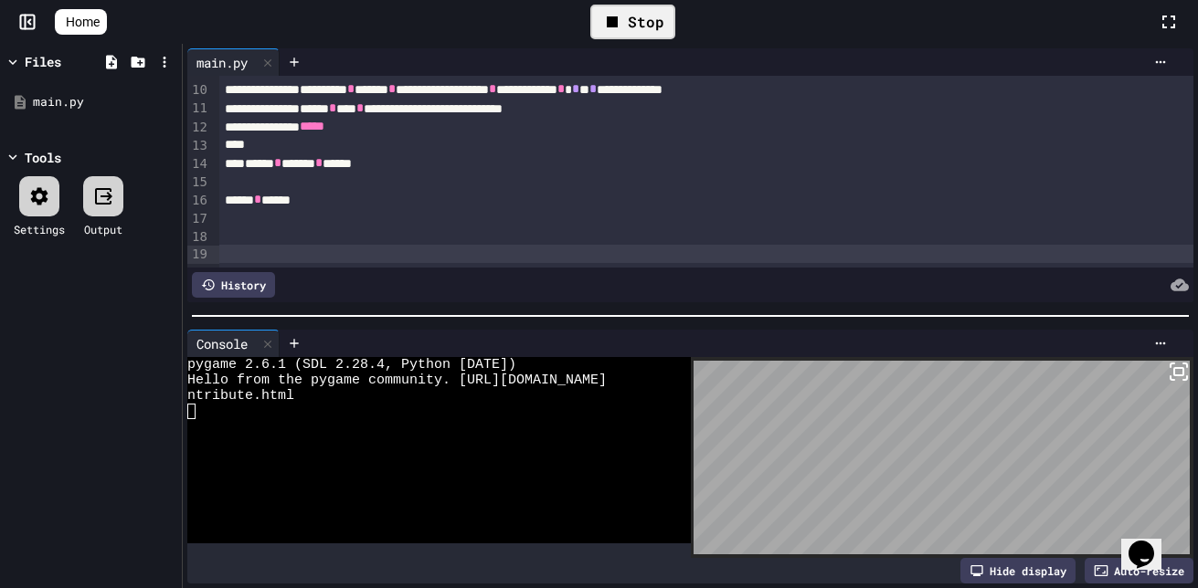
scroll to position [0, 0]
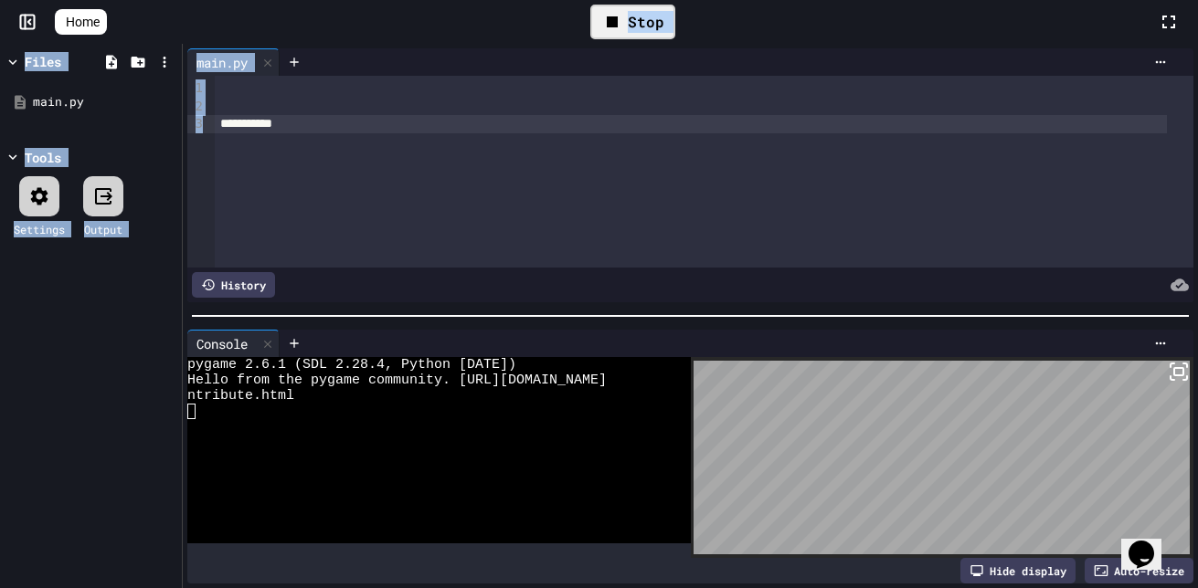
drag, startPoint x: 478, startPoint y: 25, endPoint x: 331, endPoint y: 84, distance: 158.6
click at [331, 84] on div "Home Stop Files main.py Tools Settings Output main.py Selection deleted 9 1 2 3…" at bounding box center [599, 294] width 1198 height 588
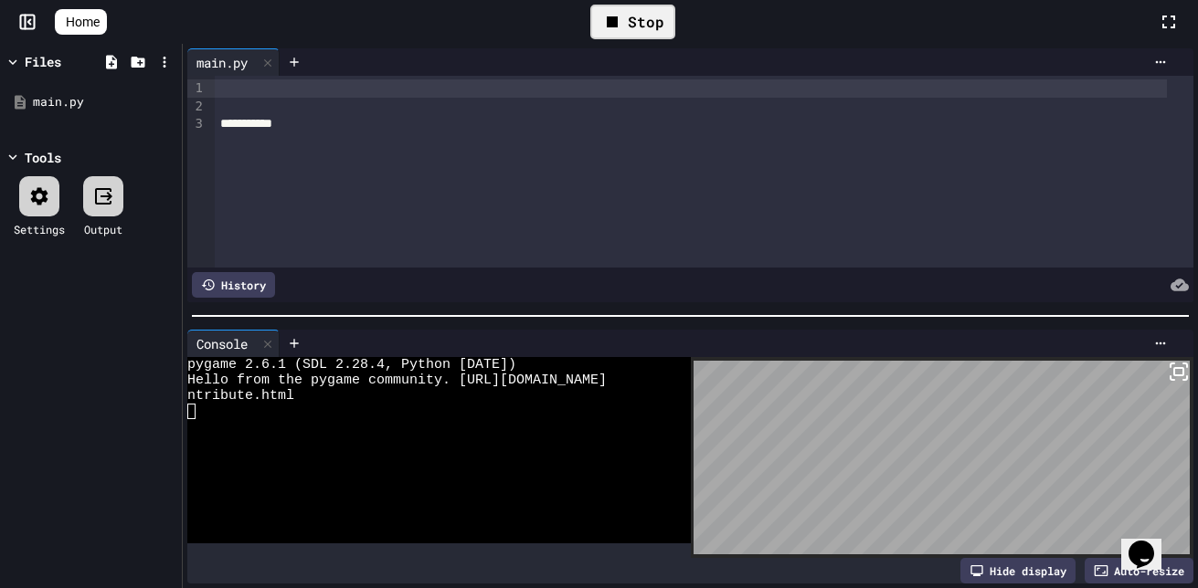
click at [330, 85] on div at bounding box center [690, 88] width 951 height 18
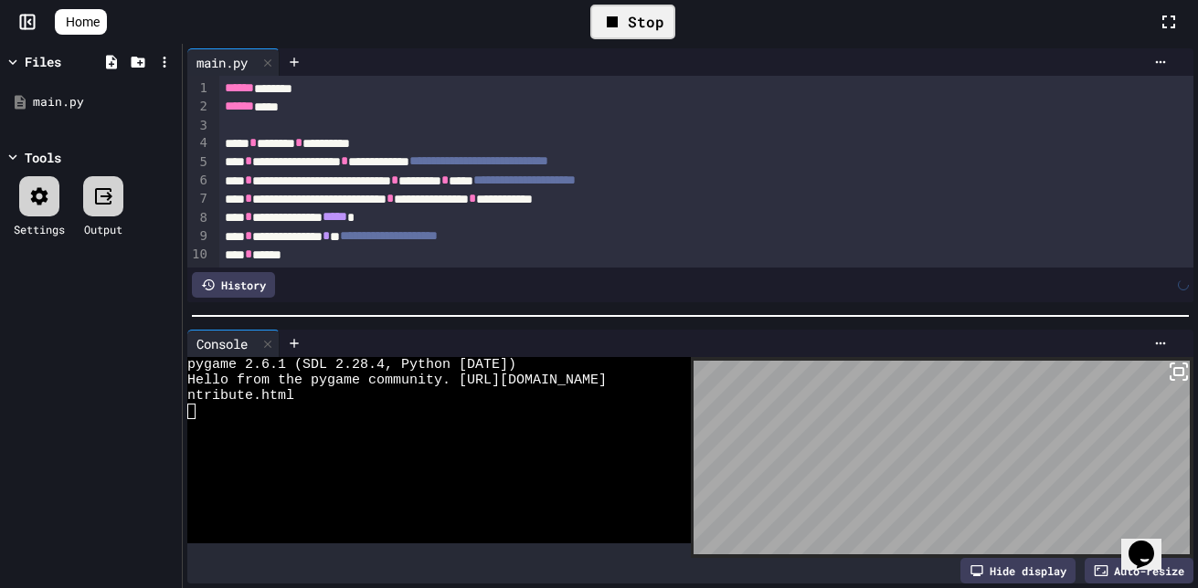
scroll to position [351, 0]
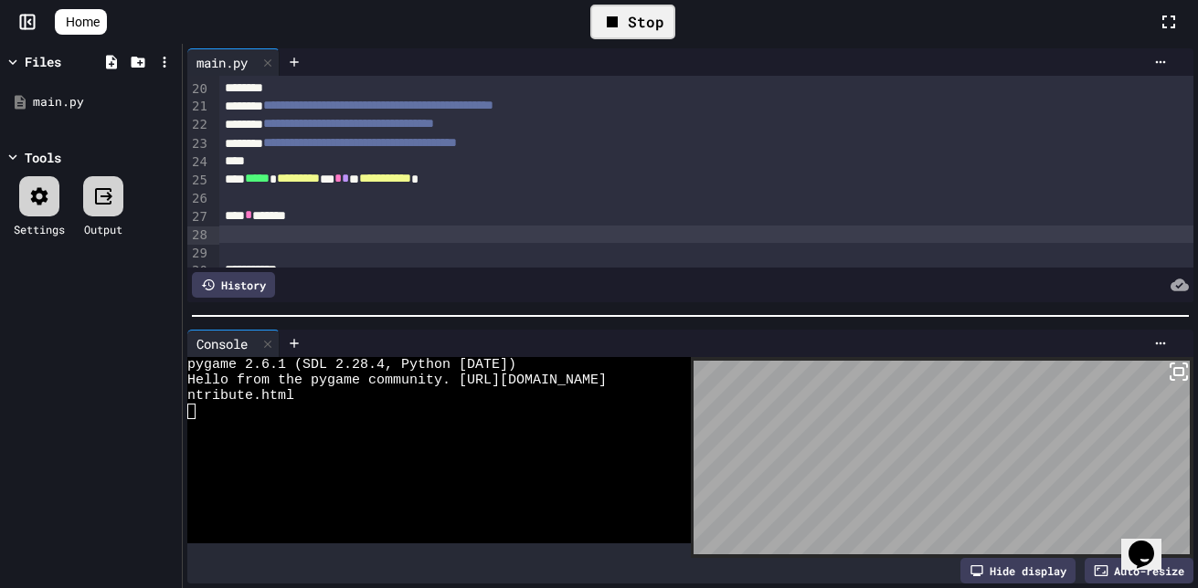
click at [618, 21] on icon at bounding box center [612, 21] width 11 height 11
click at [722, 26] on div "Stop" at bounding box center [632, 21] width 1051 height 53
click at [645, 17] on div "Stop" at bounding box center [632, 22] width 85 height 35
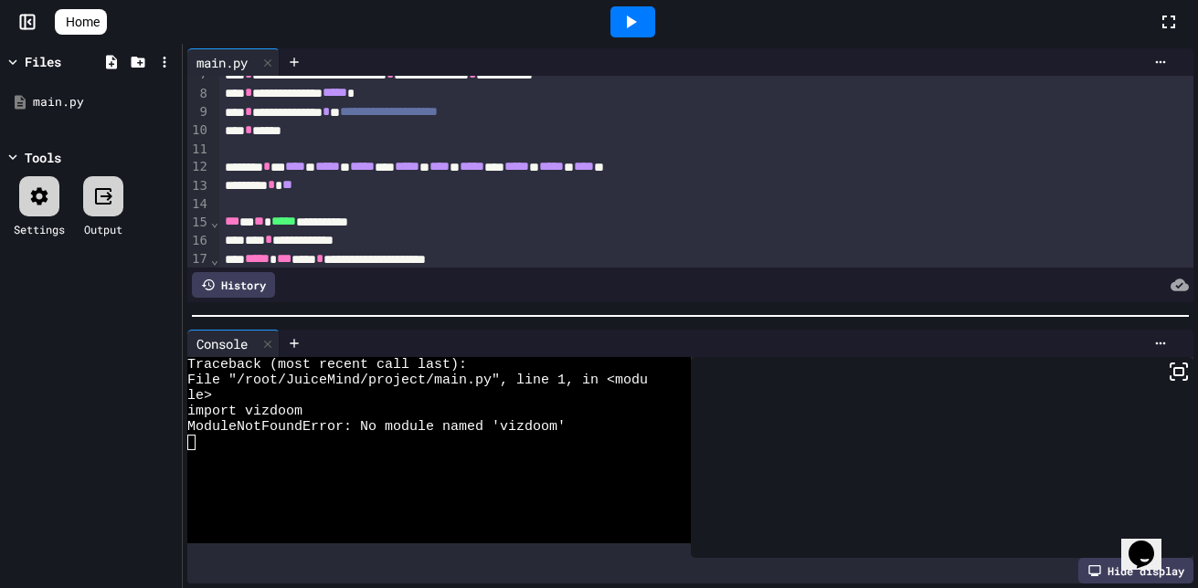
scroll to position [0, 0]
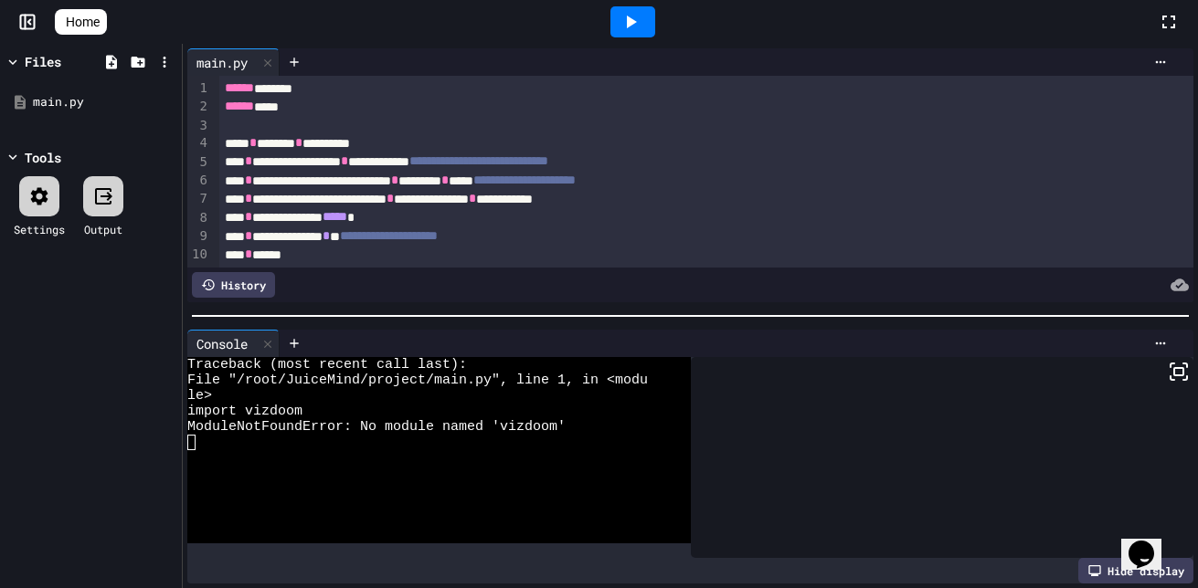
click at [1168, 370] on icon at bounding box center [1179, 372] width 22 height 22
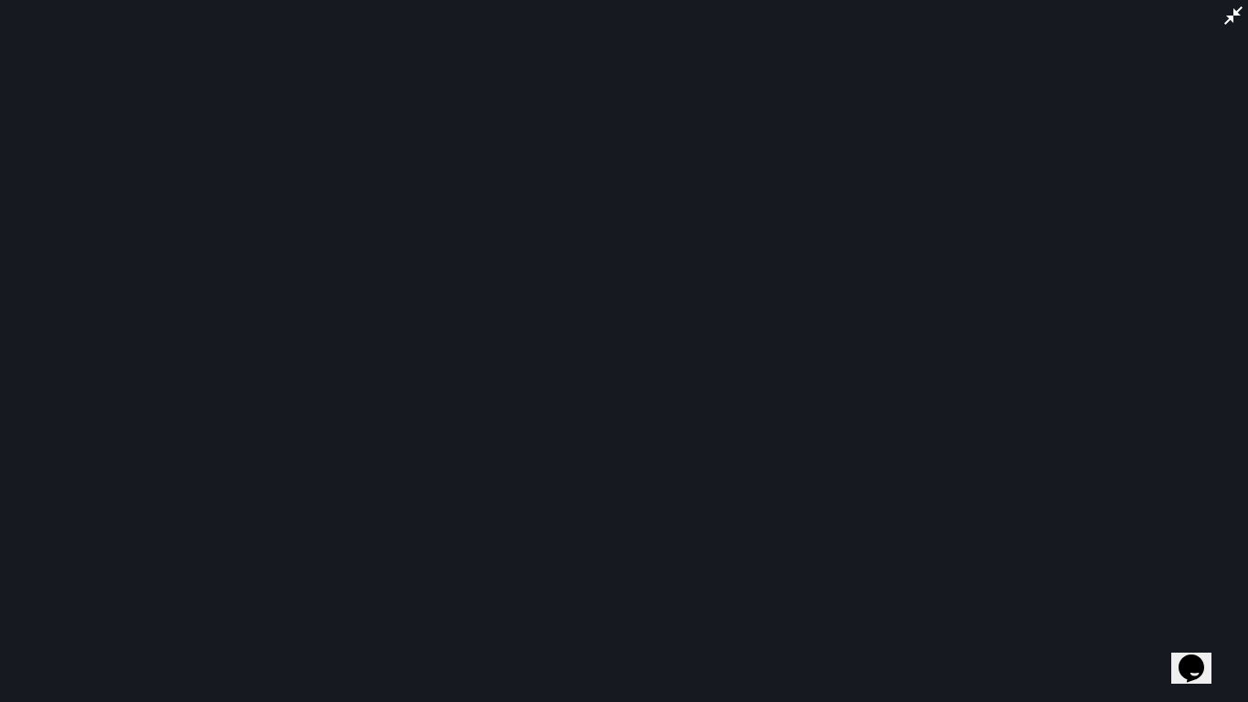
click at [674, 312] on div at bounding box center [624, 351] width 1248 height 702
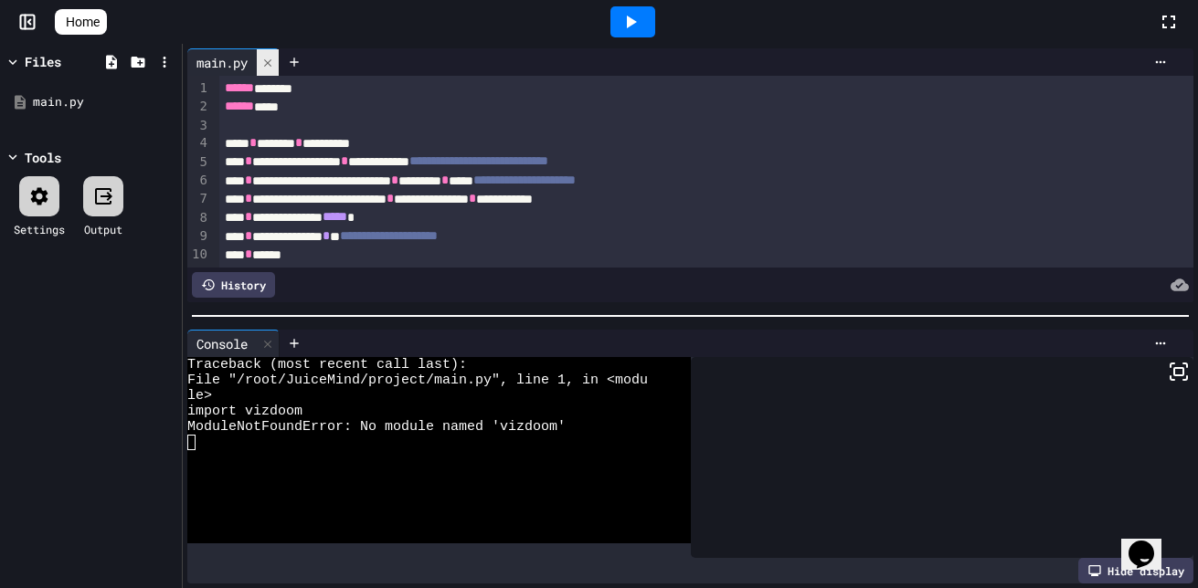
click at [274, 58] on icon at bounding box center [267, 63] width 13 height 13
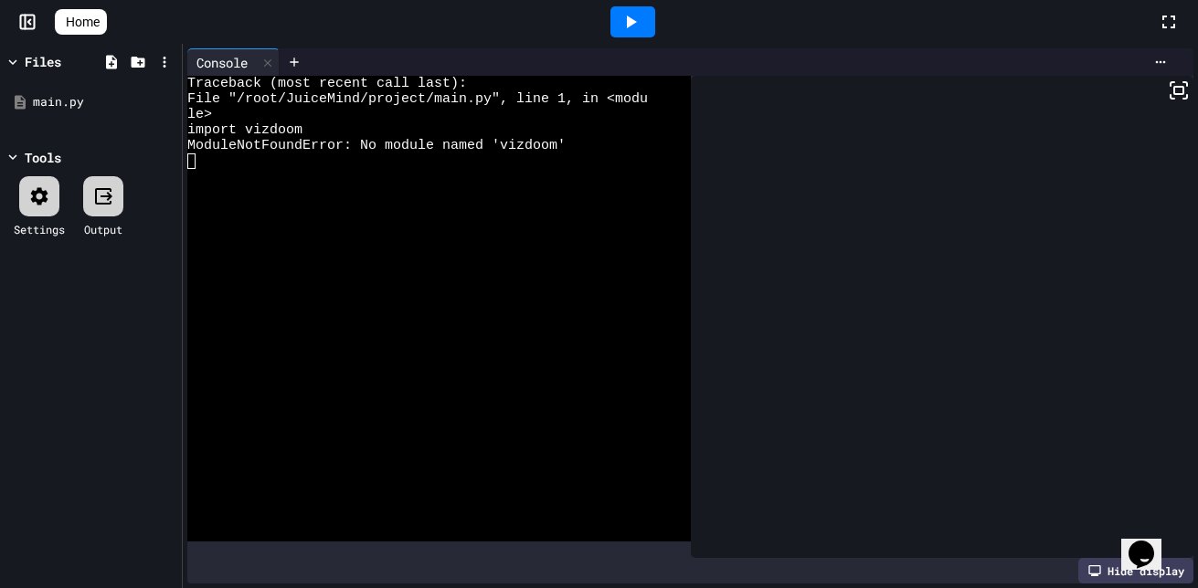
click at [100, 16] on span "Home" at bounding box center [83, 22] width 34 height 18
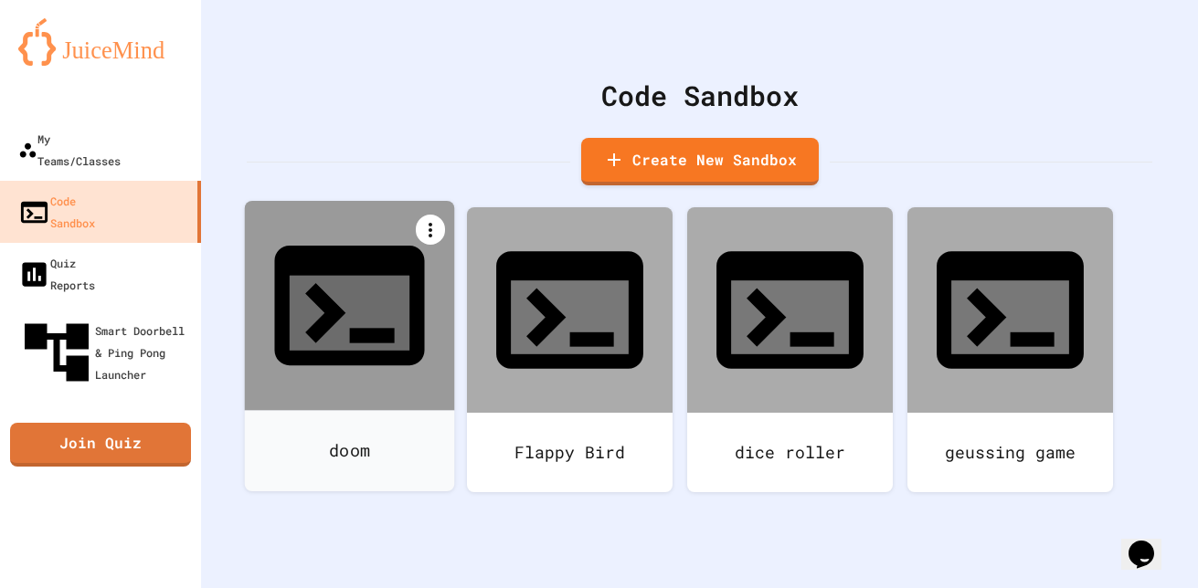
click at [439, 235] on icon at bounding box center [430, 230] width 22 height 22
click at [452, 555] on div at bounding box center [358, 569] width 187 height 29
